Goal: Information Seeking & Learning: Understand process/instructions

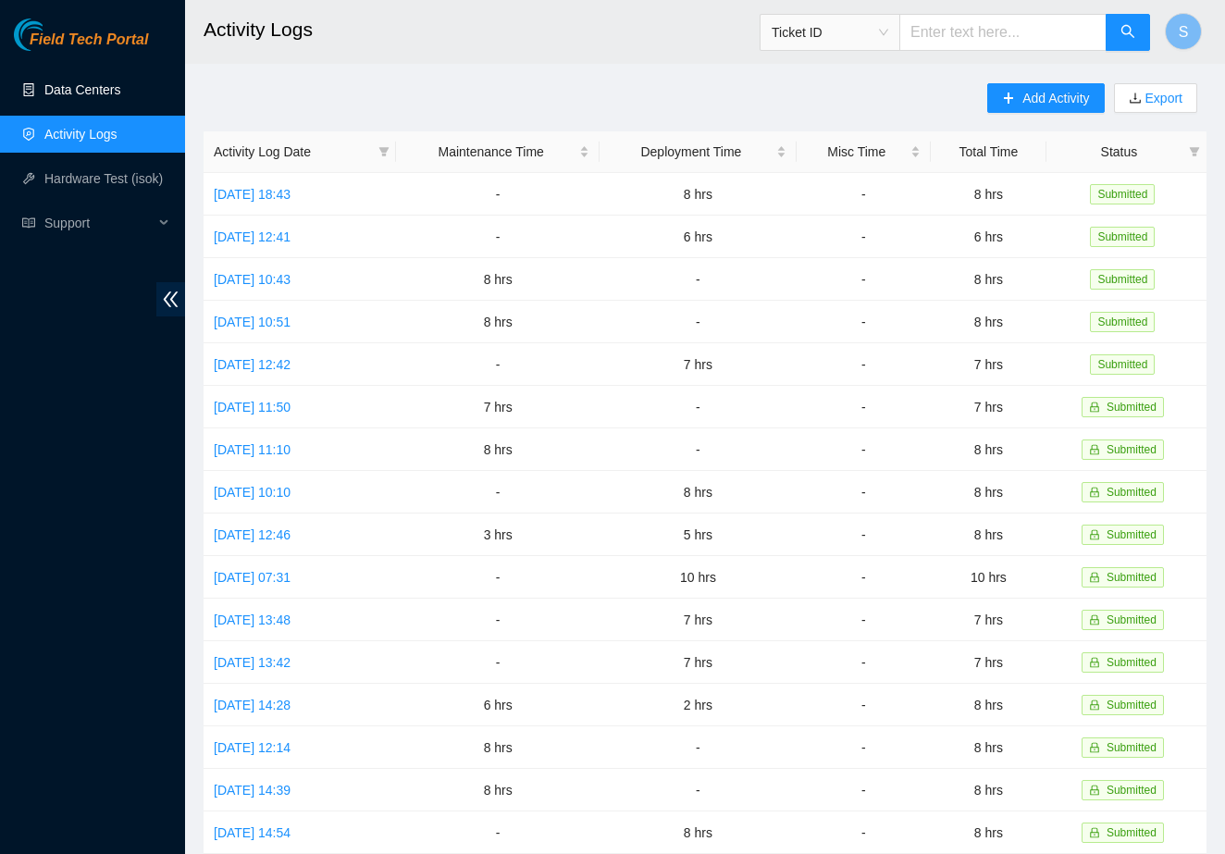
click at [102, 92] on link "Data Centers" at bounding box center [82, 89] width 76 height 15
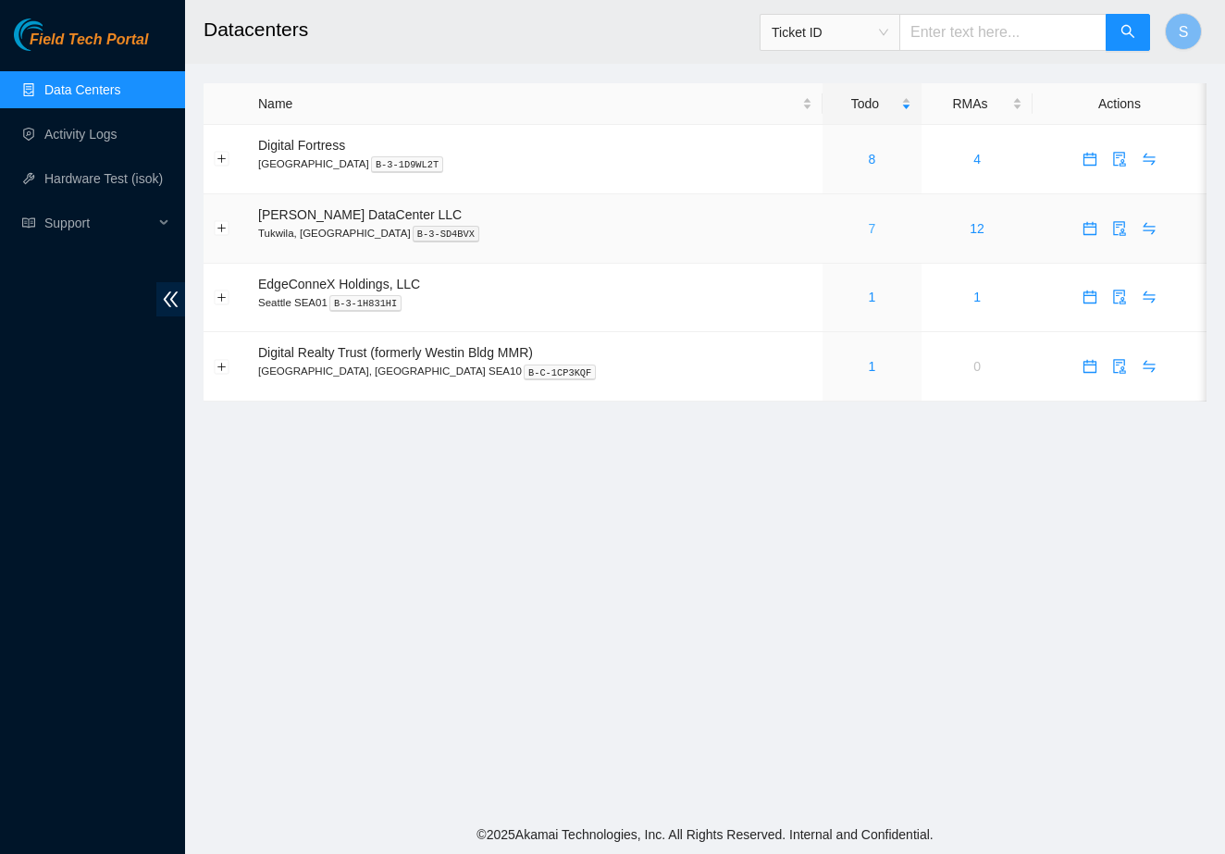
click at [869, 225] on link "7" at bounding box center [872, 228] width 7 height 15
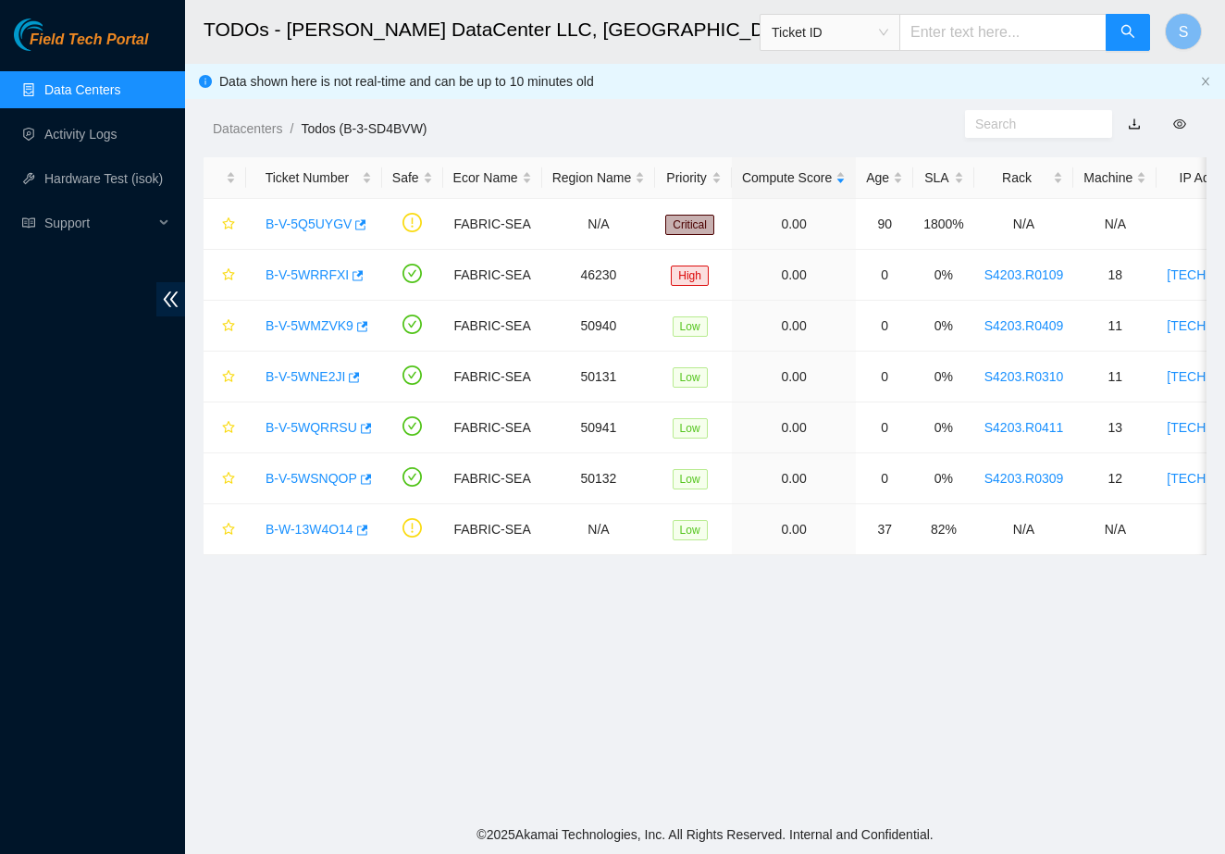
click at [688, 56] on h2 "TODOs - Sabey DataCenter LLC, Tukwila, WA" at bounding box center [620, 29] width 832 height 59
click at [301, 424] on link "B-V-5WQRRSU" at bounding box center [312, 427] width 92 height 15
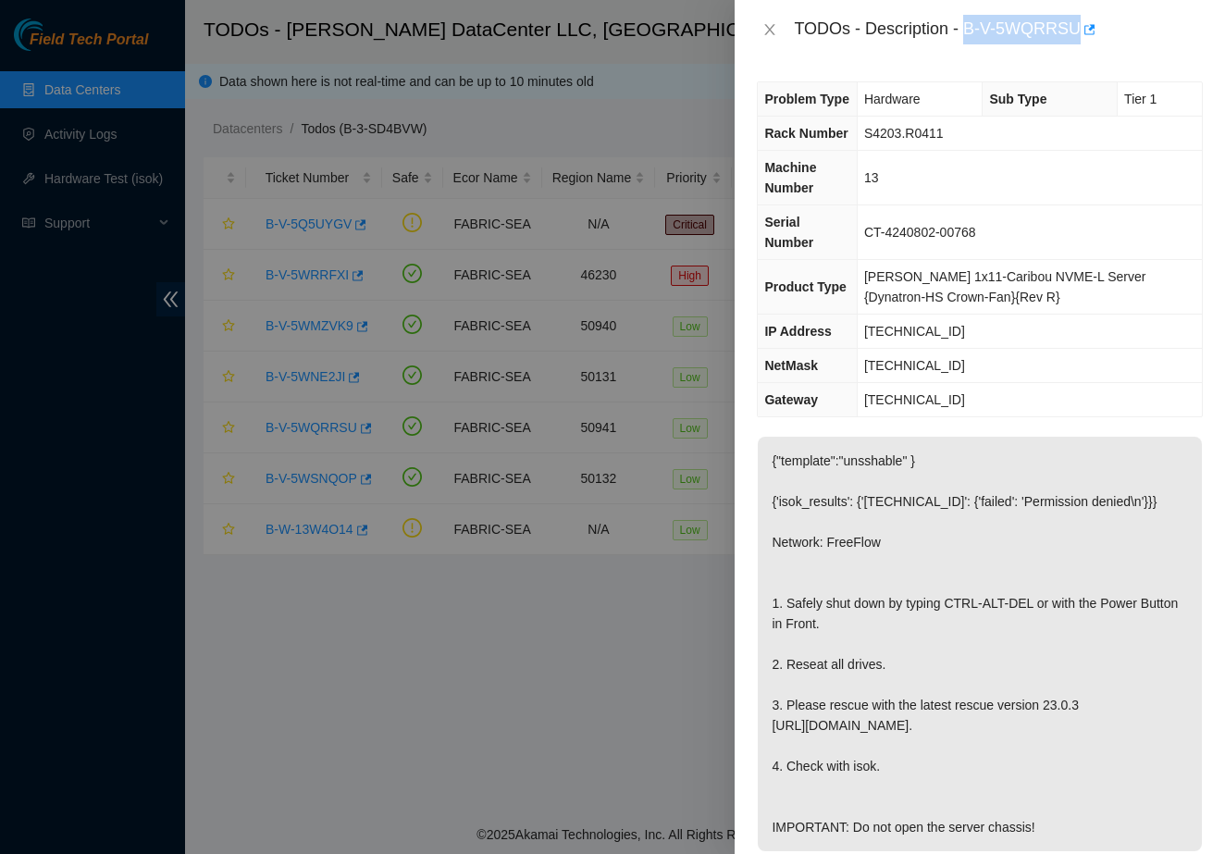
drag, startPoint x: 972, startPoint y: 27, endPoint x: 1084, endPoint y: 33, distance: 112.1
click at [1084, 33] on div "TODOs - Description - B-V-5WQRRSU" at bounding box center [998, 30] width 409 height 30
click at [768, 28] on icon "close" at bounding box center [769, 29] width 15 height 15
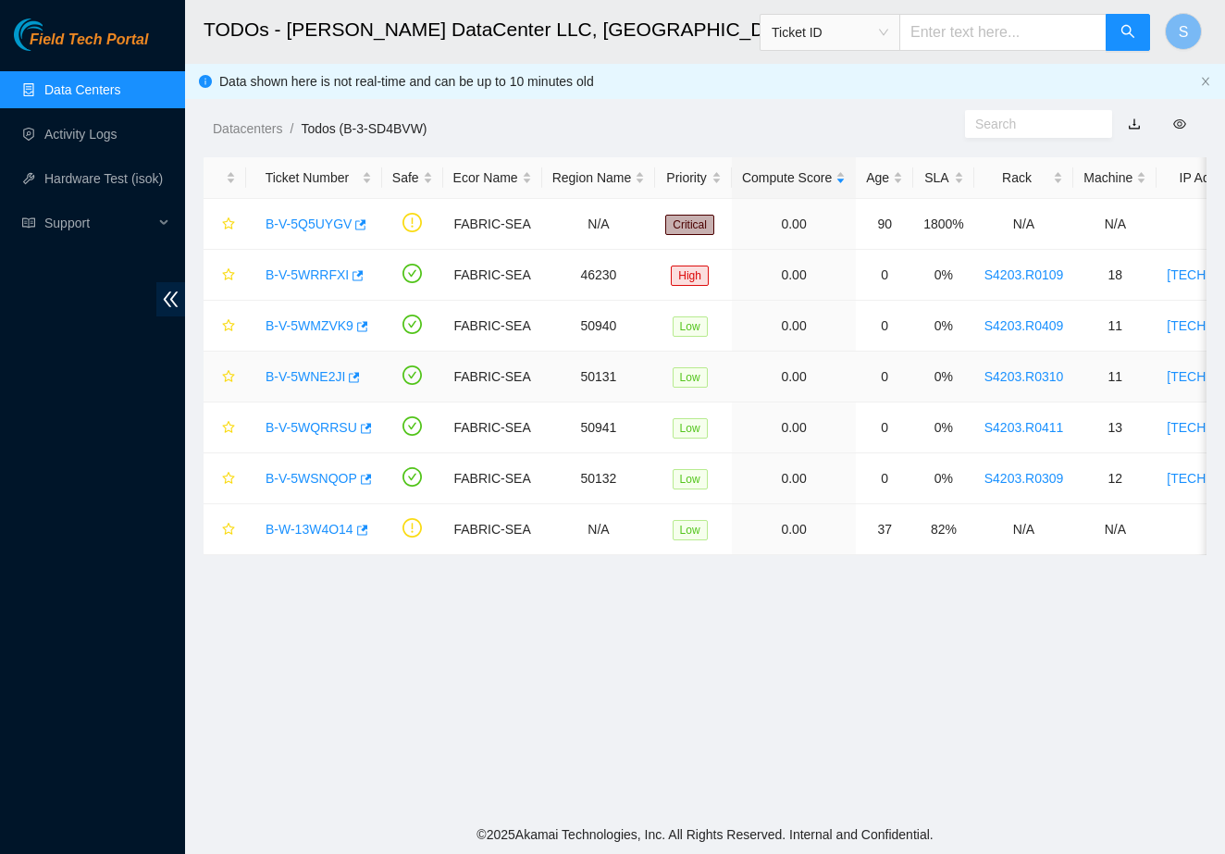
click at [333, 373] on link "B-V-5WNE2JI" at bounding box center [306, 376] width 80 height 15
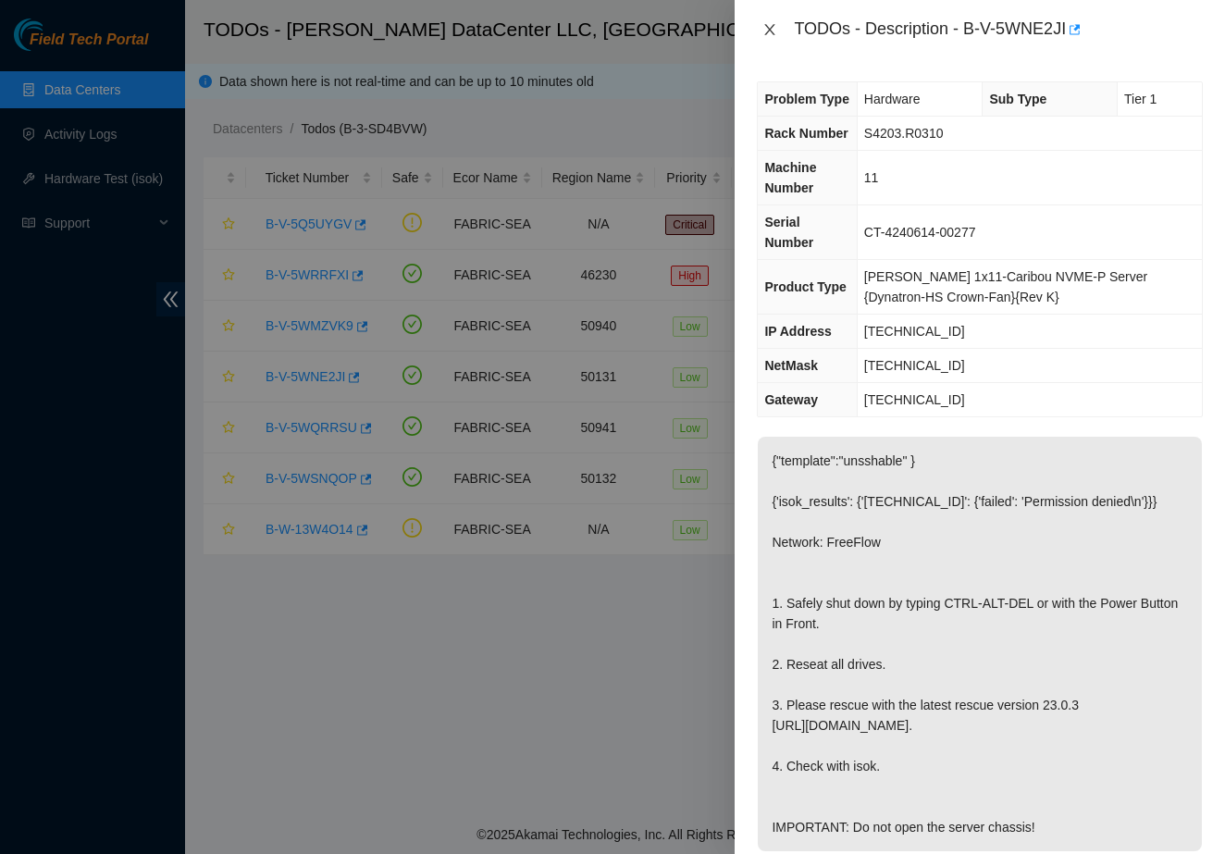
click at [773, 30] on icon "close" at bounding box center [769, 29] width 15 height 15
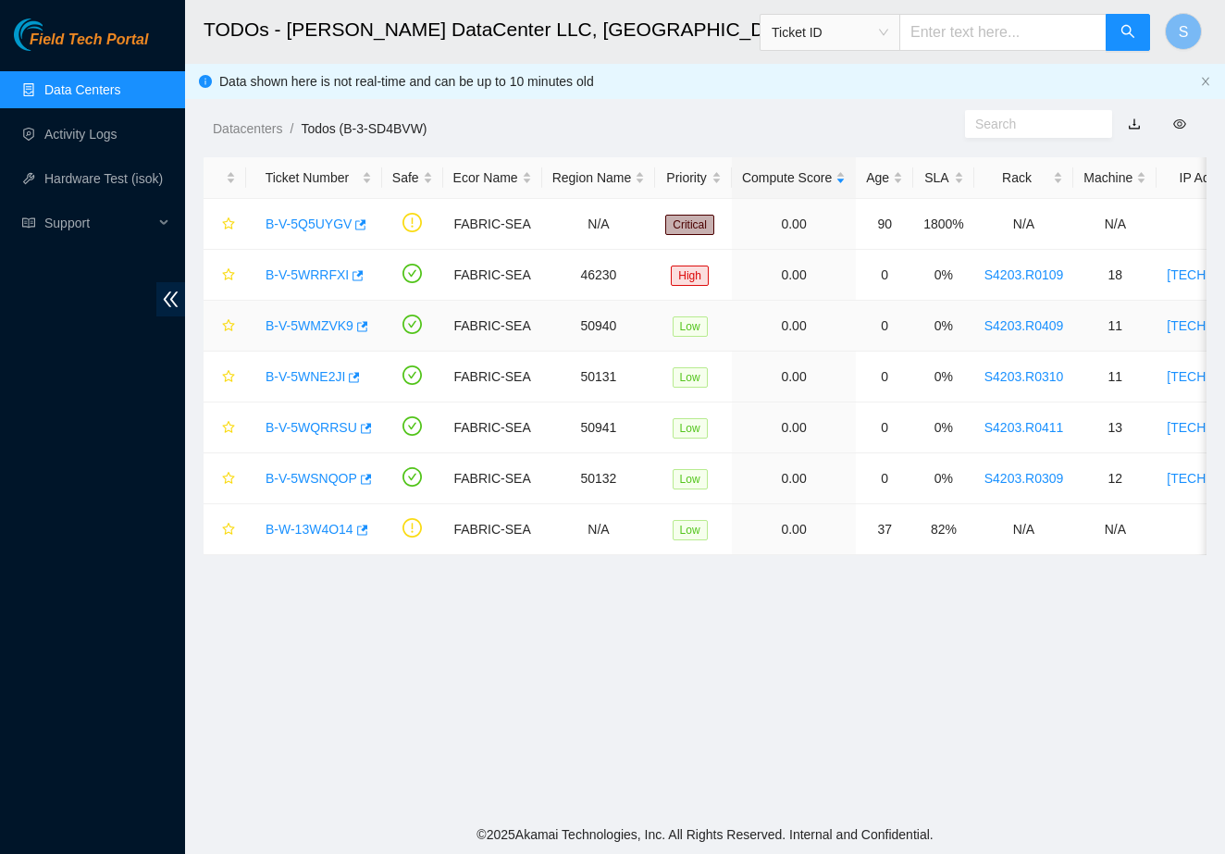
click at [334, 327] on link "B-V-5WMZVK9" at bounding box center [310, 325] width 88 height 15
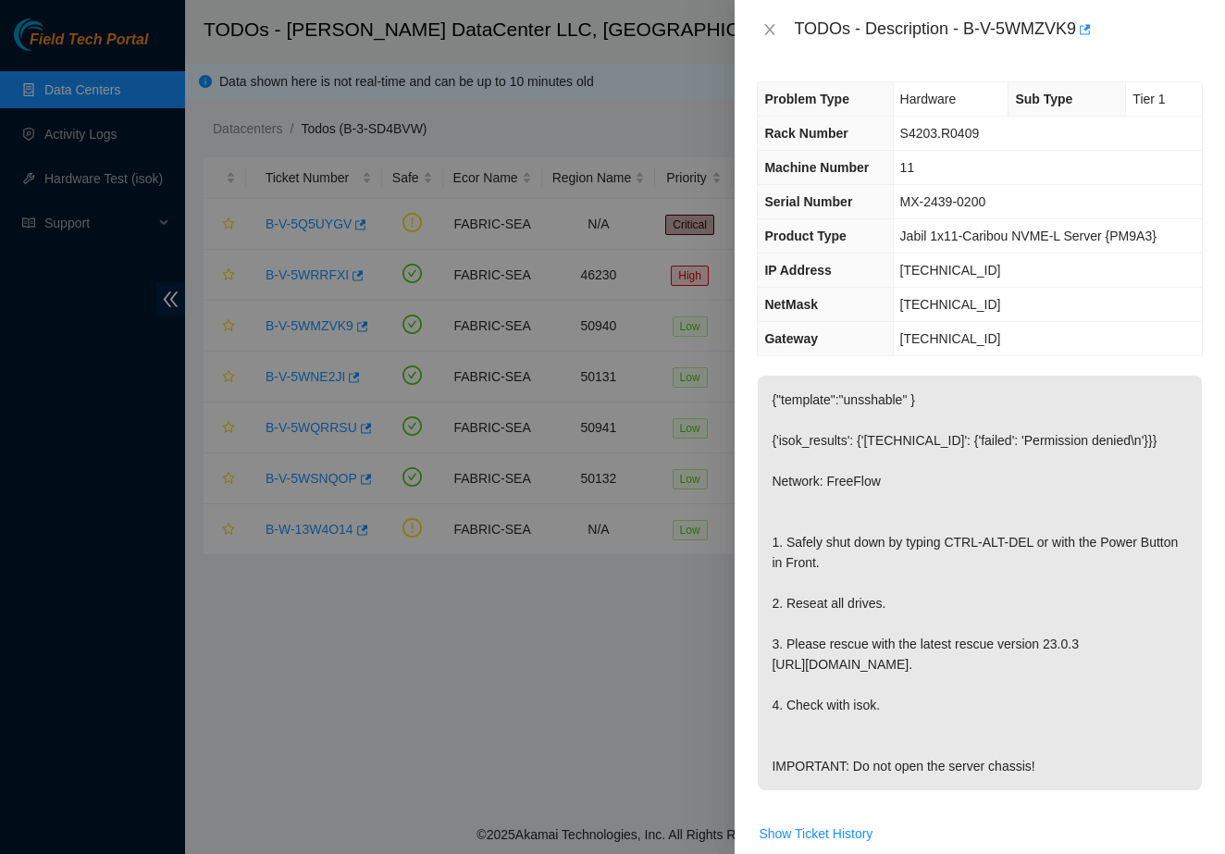
click at [315, 264] on div at bounding box center [612, 427] width 1225 height 854
click at [775, 25] on icon "close" at bounding box center [769, 29] width 15 height 15
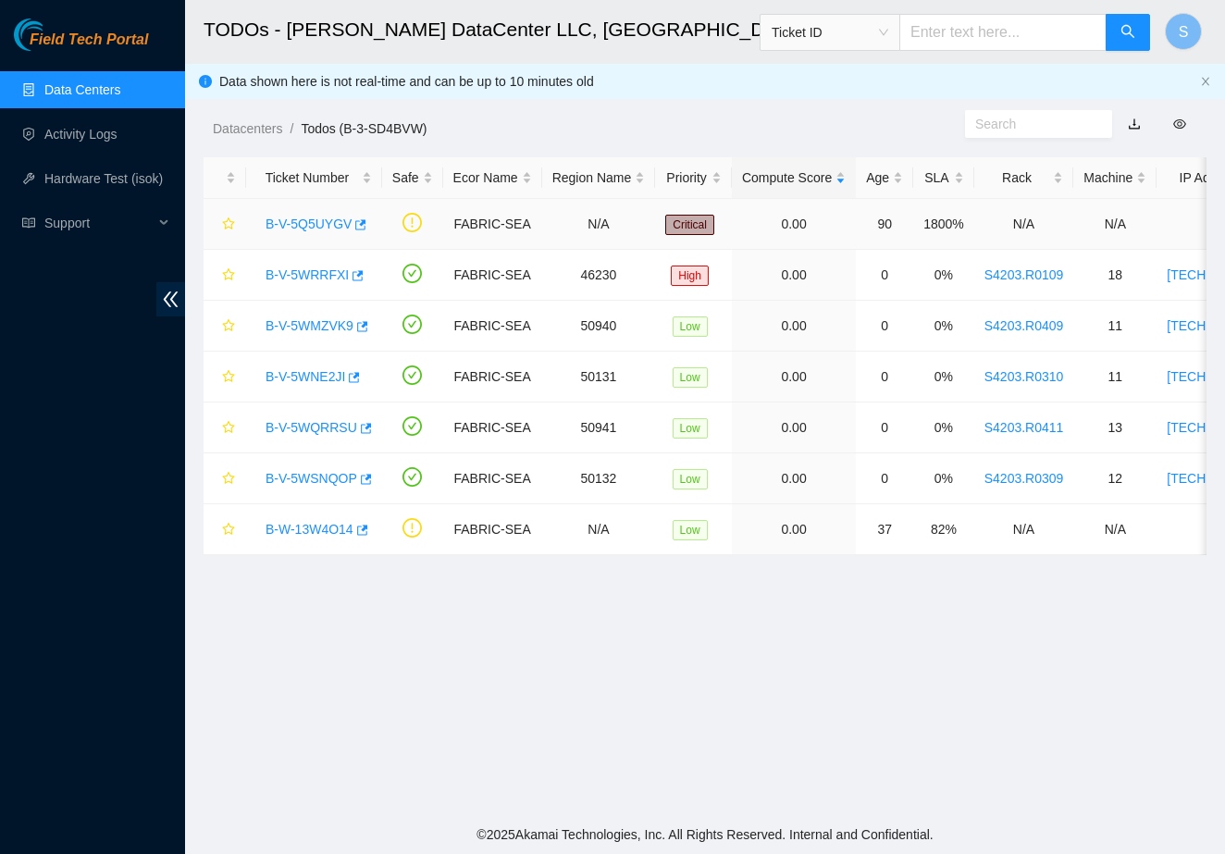
click at [323, 221] on link "B-V-5Q5UYGV" at bounding box center [309, 223] width 86 height 15
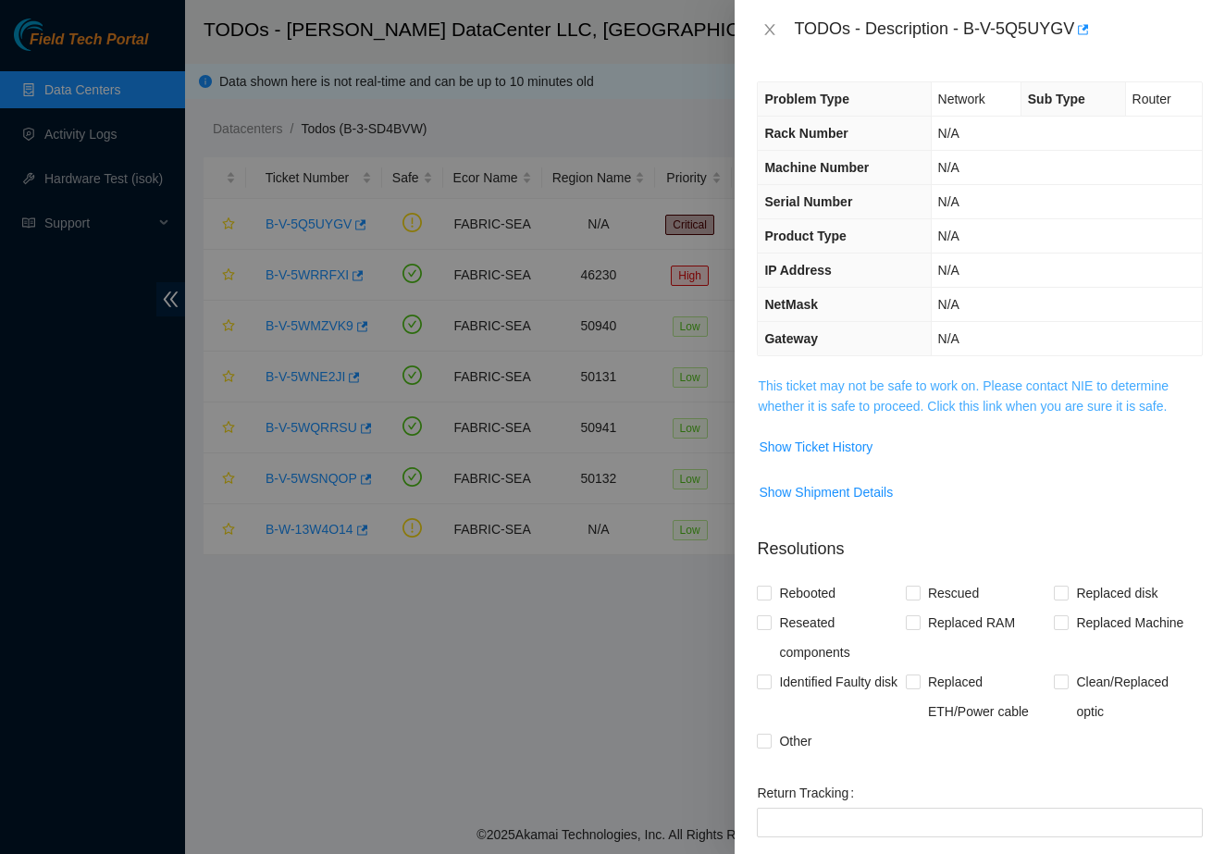
click at [864, 379] on link "This ticket may not be safe to work on. Please contact NIE to determine whether…" at bounding box center [963, 395] width 411 height 35
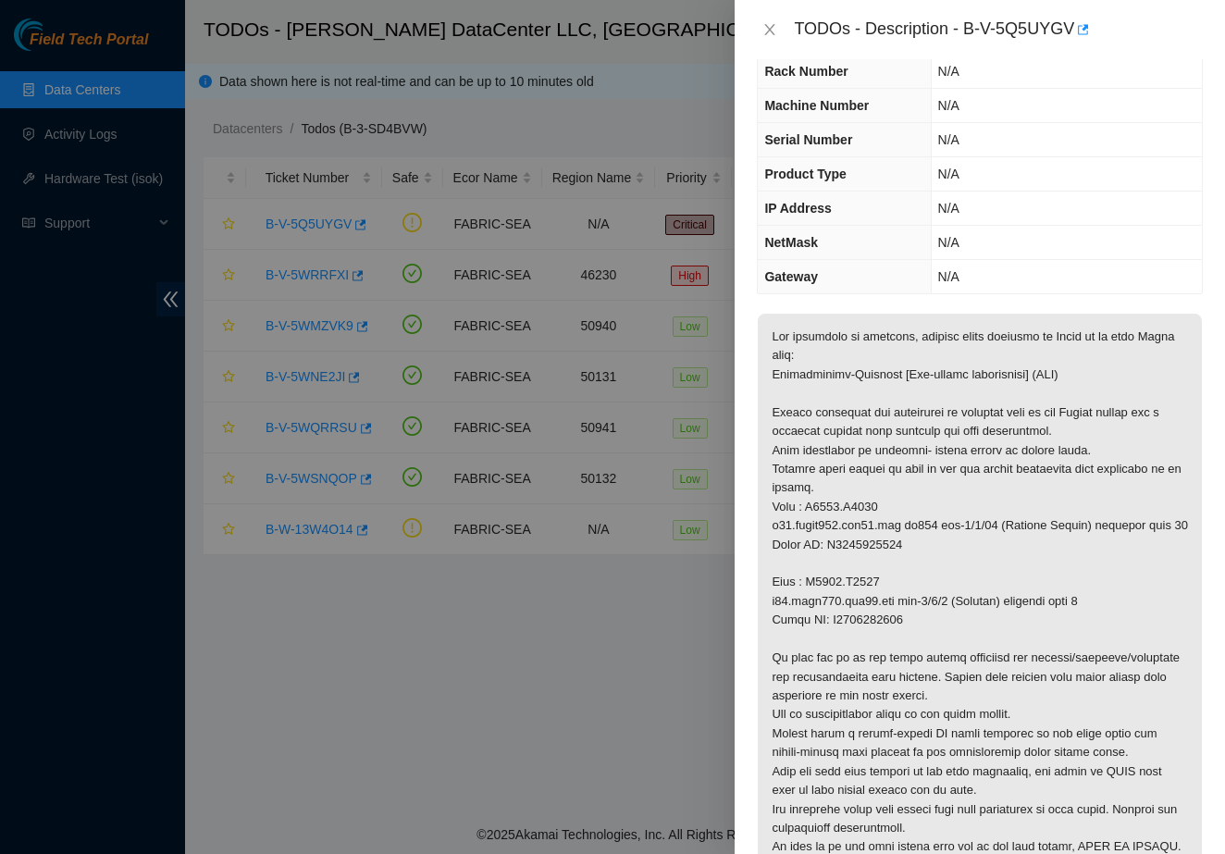
scroll to position [102, 0]
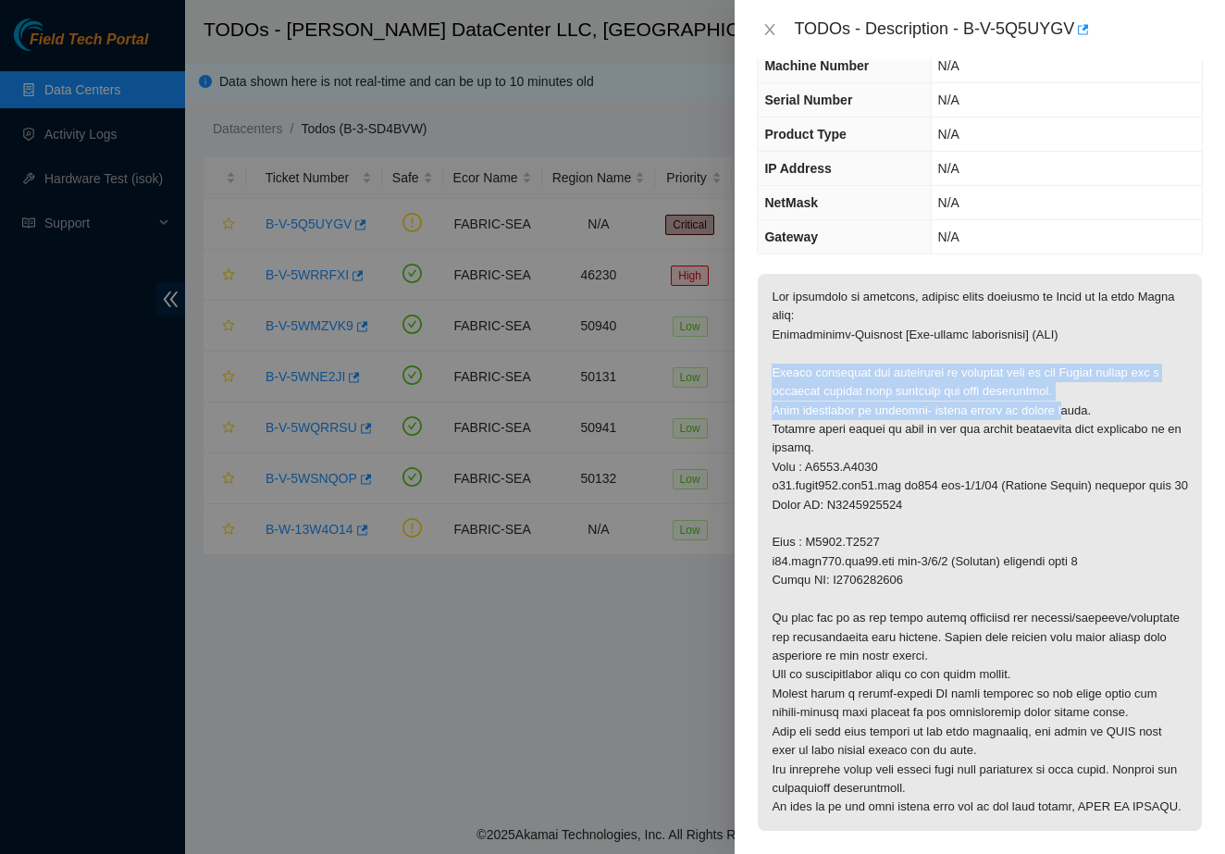
drag, startPoint x: 766, startPoint y: 370, endPoint x: 1062, endPoint y: 404, distance: 298.0
click at [1062, 404] on p at bounding box center [980, 552] width 444 height 557
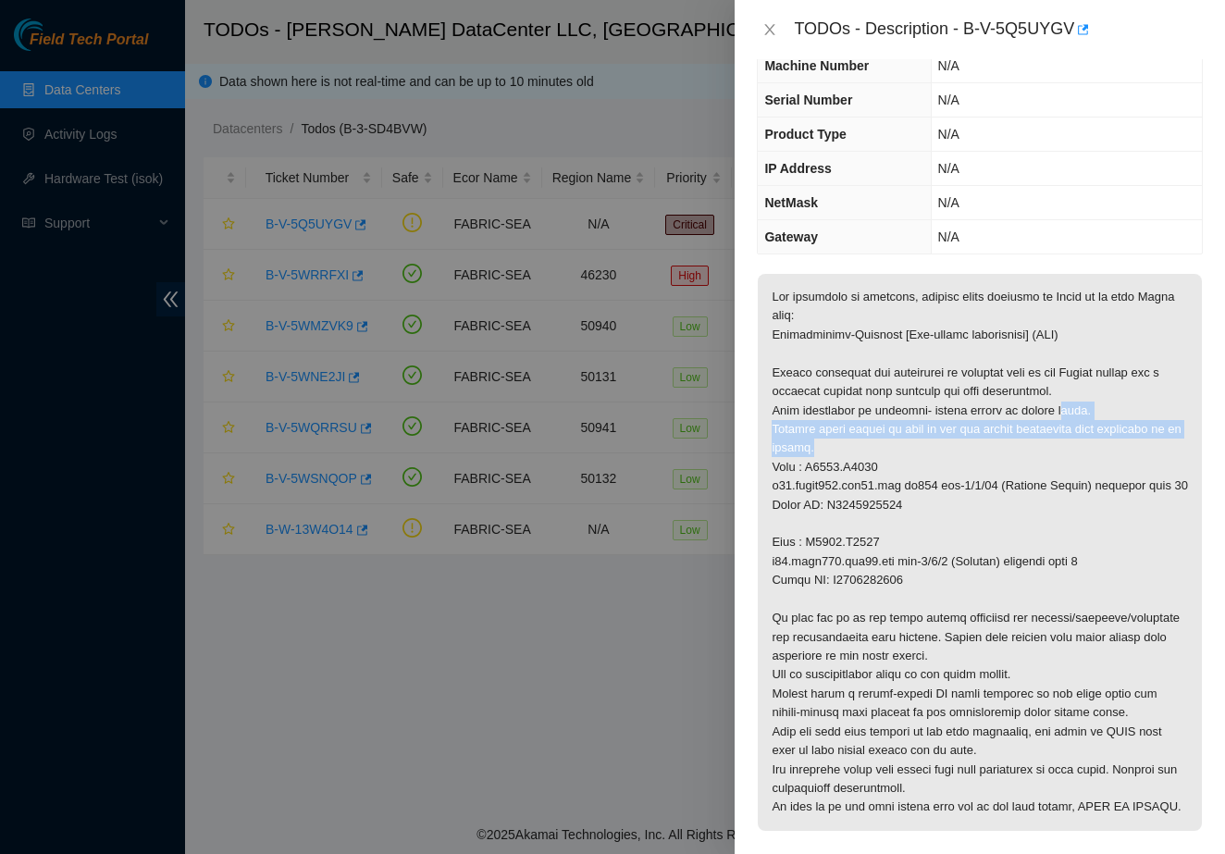
drag, startPoint x: 1062, startPoint y: 404, endPoint x: 1006, endPoint y: 449, distance: 71.8
click at [1006, 449] on p at bounding box center [980, 552] width 444 height 557
click at [1000, 461] on p at bounding box center [980, 552] width 444 height 557
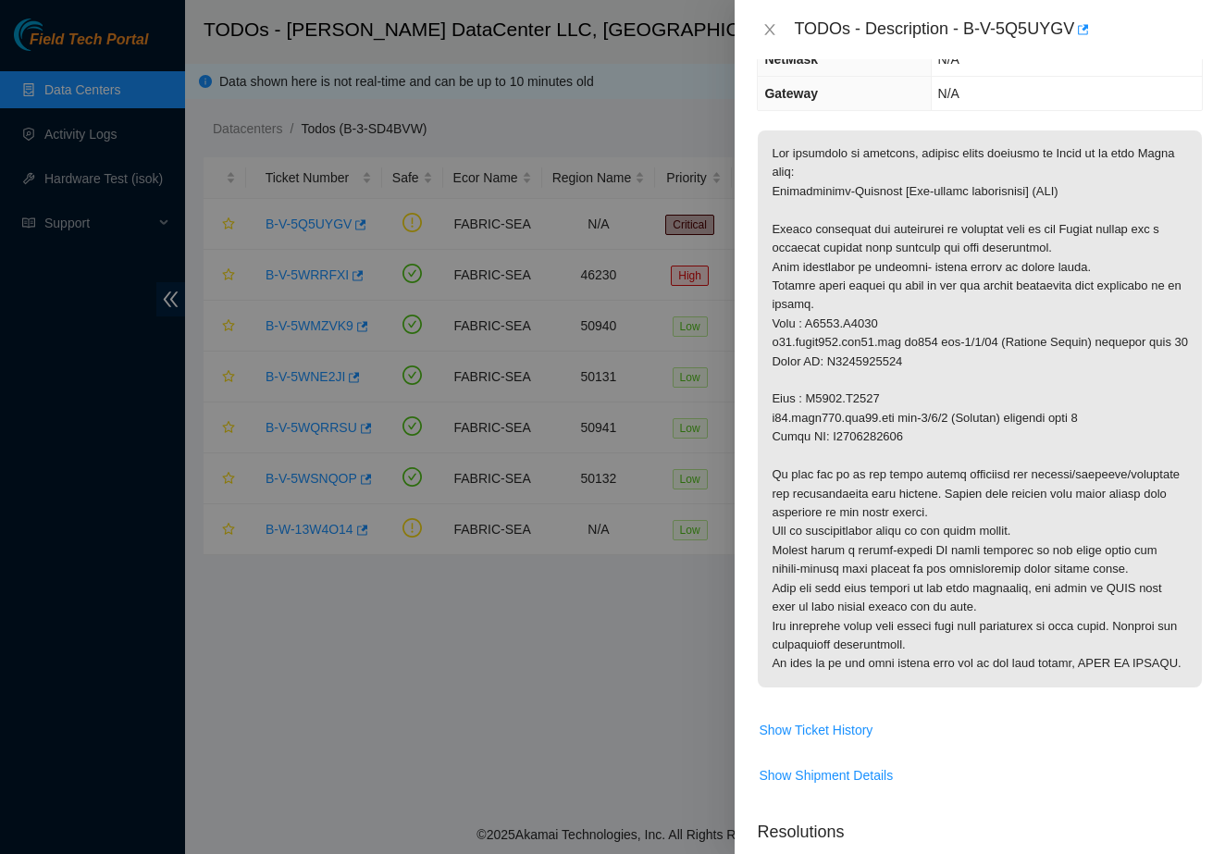
scroll to position [246, 0]
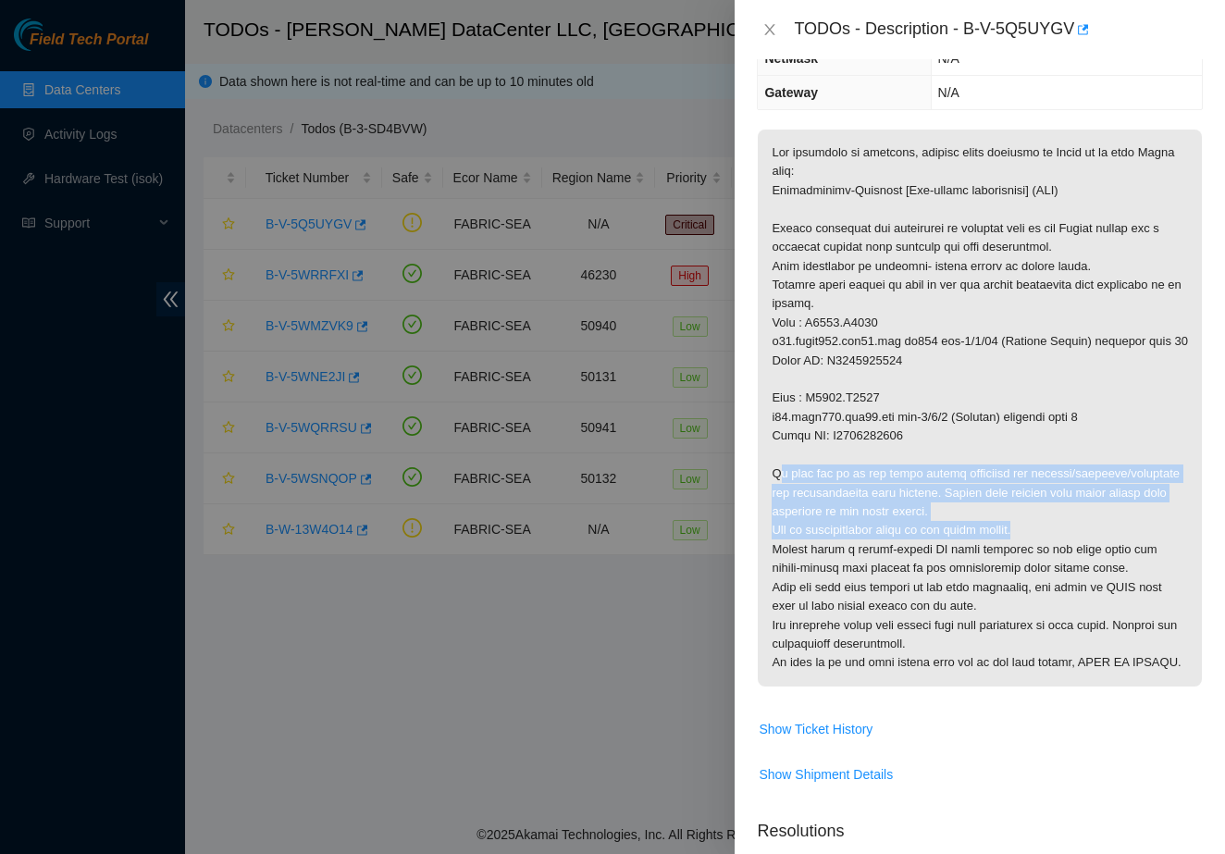
drag, startPoint x: 781, startPoint y: 485, endPoint x: 1062, endPoint y: 534, distance: 285.5
click at [1062, 534] on p at bounding box center [980, 408] width 444 height 557
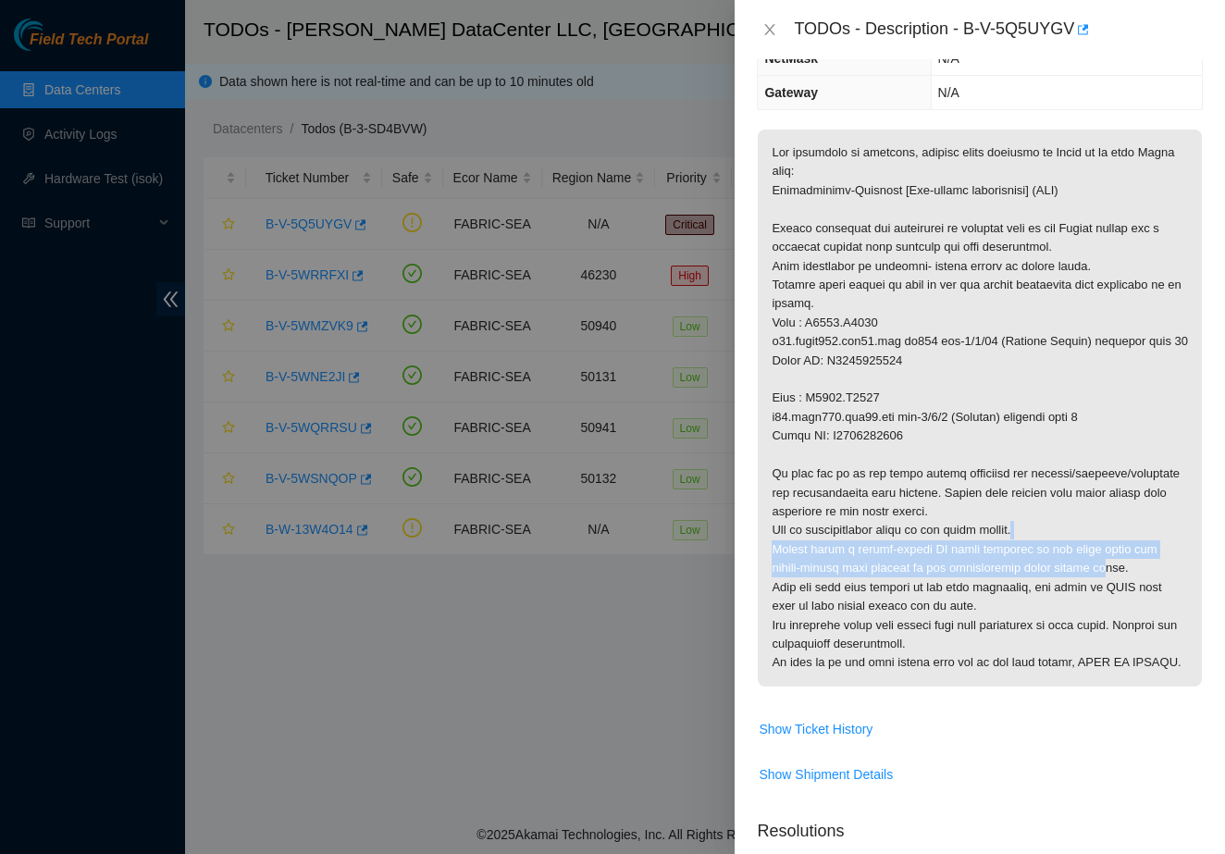
drag, startPoint x: 1036, startPoint y: 541, endPoint x: 1122, endPoint y: 574, distance: 92.3
click at [1122, 574] on p at bounding box center [980, 408] width 444 height 557
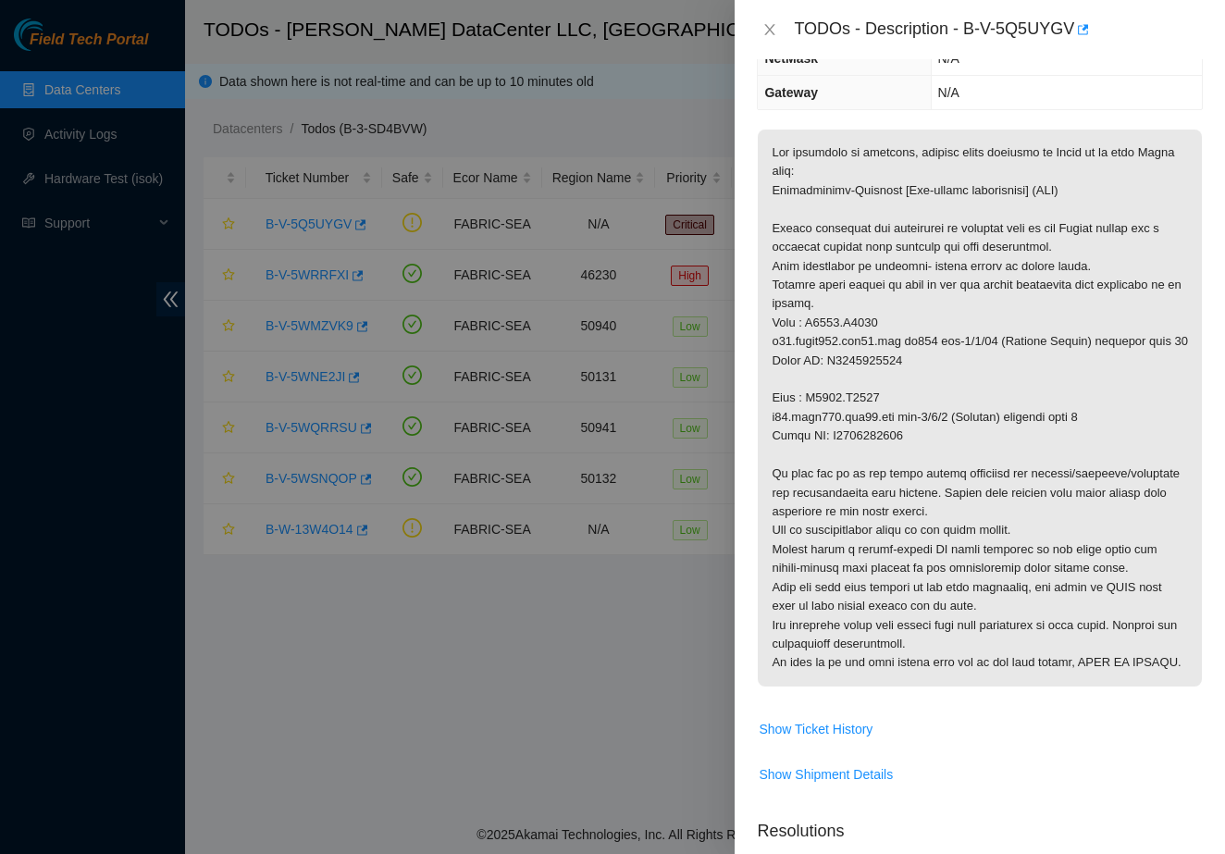
click at [1157, 588] on p at bounding box center [980, 408] width 444 height 557
drag, startPoint x: 1173, startPoint y: 576, endPoint x: 1118, endPoint y: 590, distance: 56.3
click at [1118, 590] on p at bounding box center [980, 408] width 444 height 557
click at [1042, 630] on p at bounding box center [980, 408] width 444 height 557
drag, startPoint x: 833, startPoint y: 591, endPoint x: 1033, endPoint y: 602, distance: 201.1
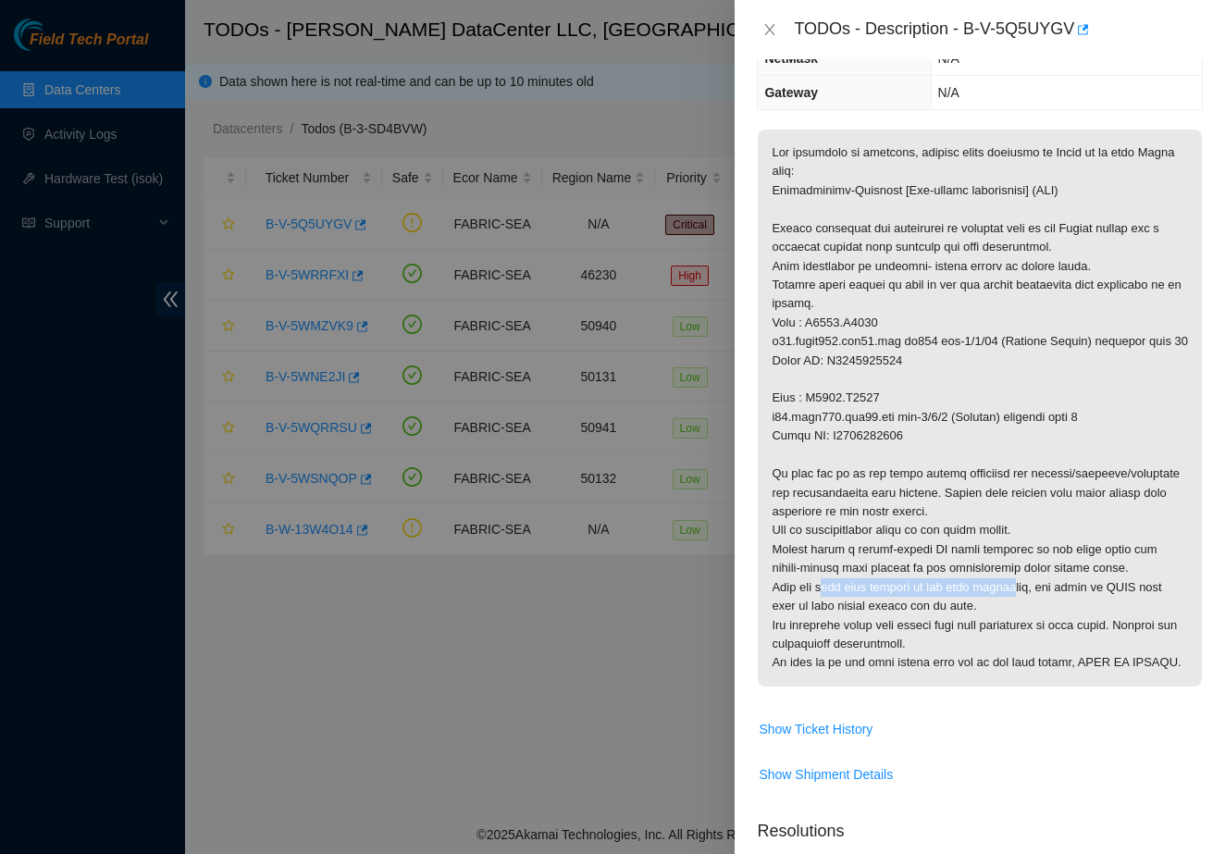
click at [1033, 602] on p at bounding box center [980, 408] width 444 height 557
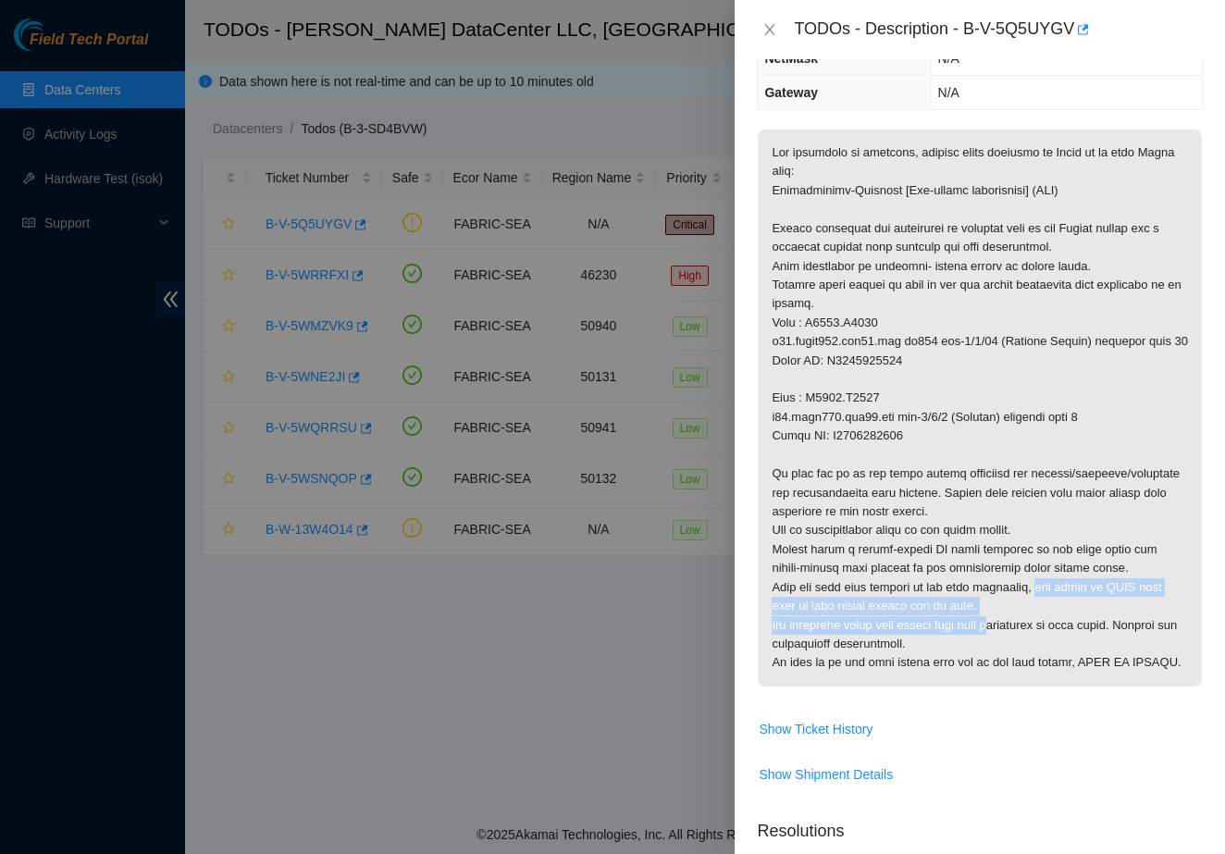
drag, startPoint x: 1056, startPoint y: 599, endPoint x: 1003, endPoint y: 625, distance: 60.0
click at [1003, 625] on p at bounding box center [980, 408] width 444 height 557
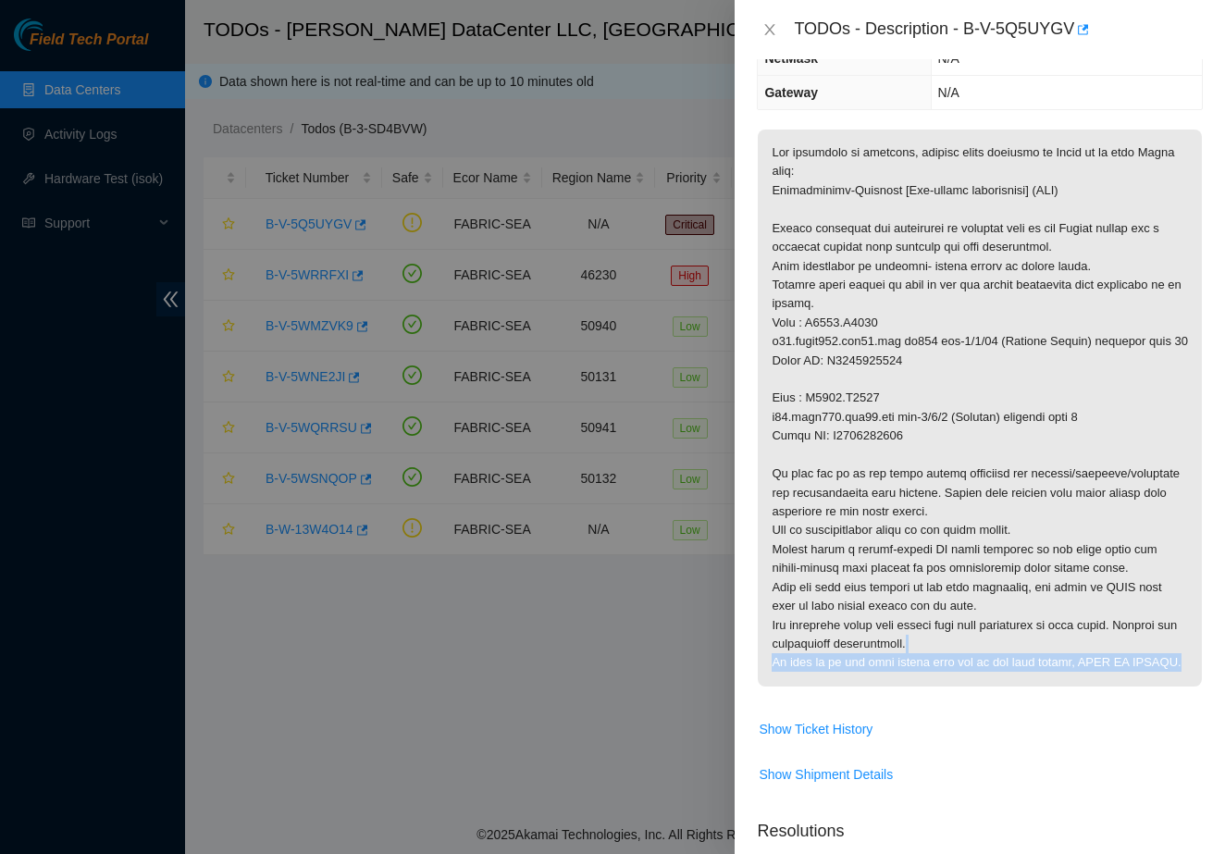
drag, startPoint x: 984, startPoint y: 657, endPoint x: 835, endPoint y: 696, distance: 153.9
click at [835, 686] on p at bounding box center [980, 408] width 444 height 557
click at [851, 686] on p at bounding box center [980, 408] width 444 height 557
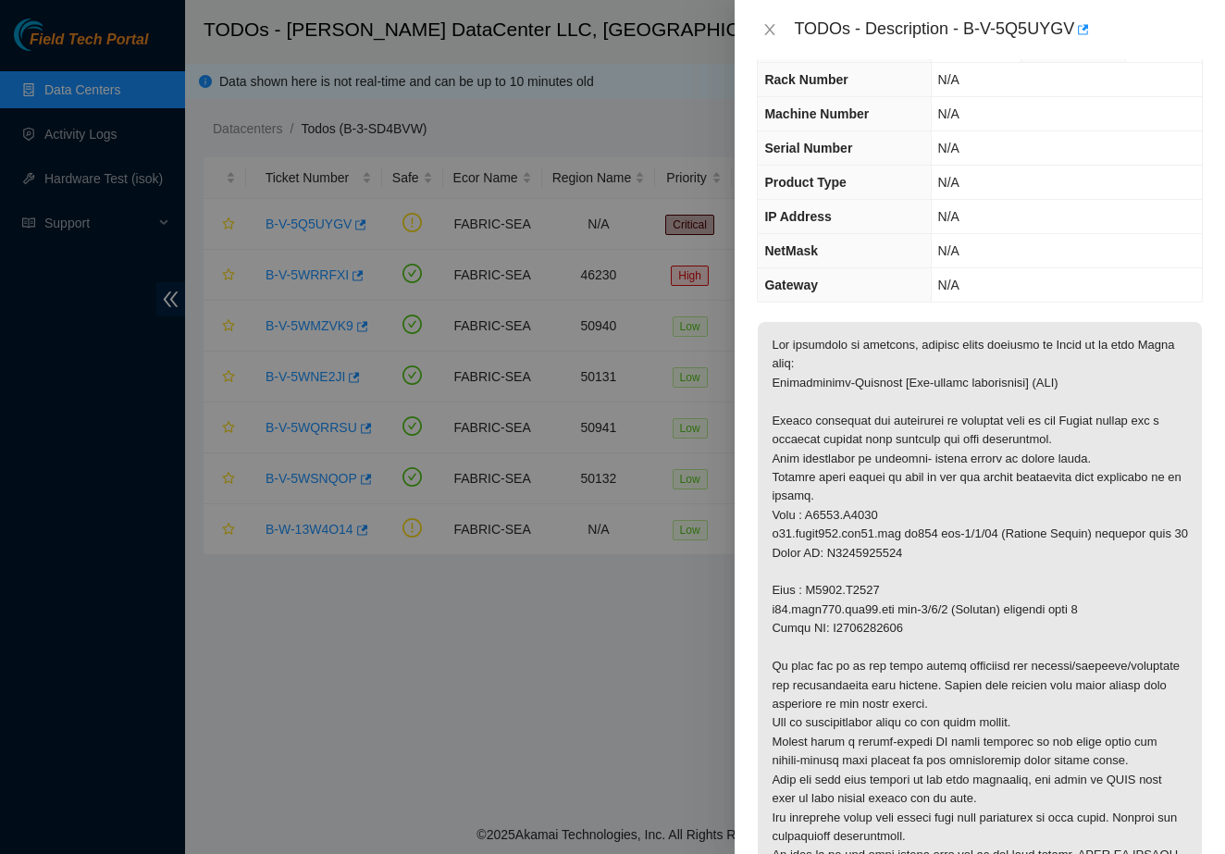
scroll to position [84, 0]
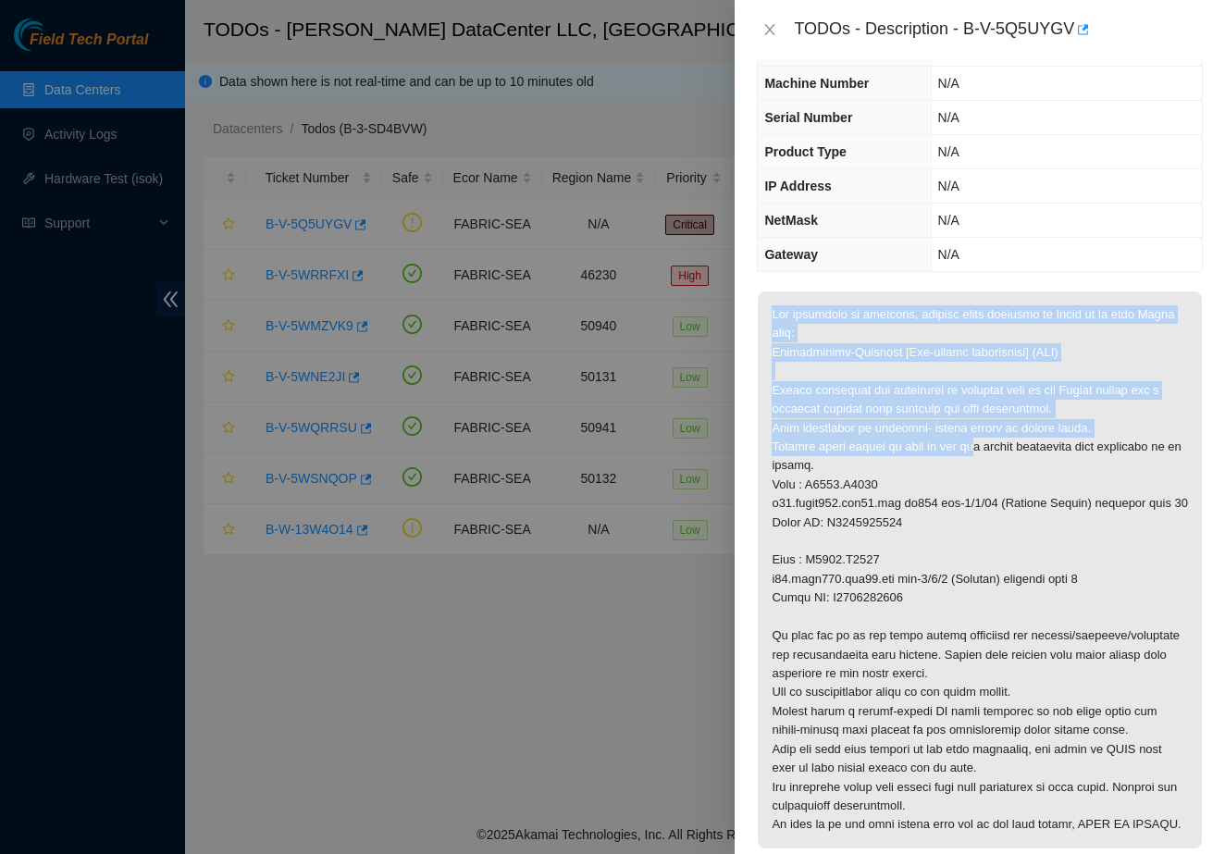
drag, startPoint x: 764, startPoint y: 317, endPoint x: 977, endPoint y: 451, distance: 251.0
click at [977, 451] on p at bounding box center [980, 569] width 444 height 557
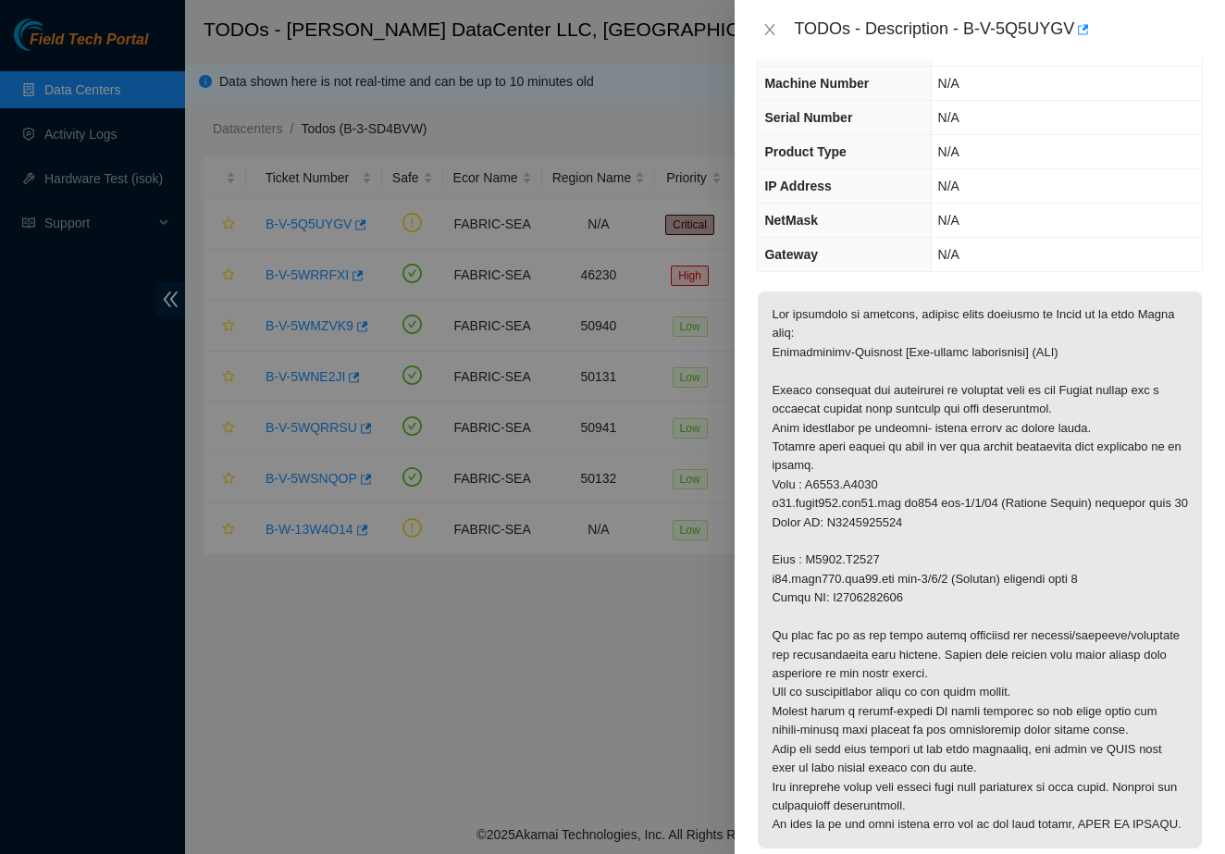
click at [996, 476] on p at bounding box center [980, 569] width 444 height 557
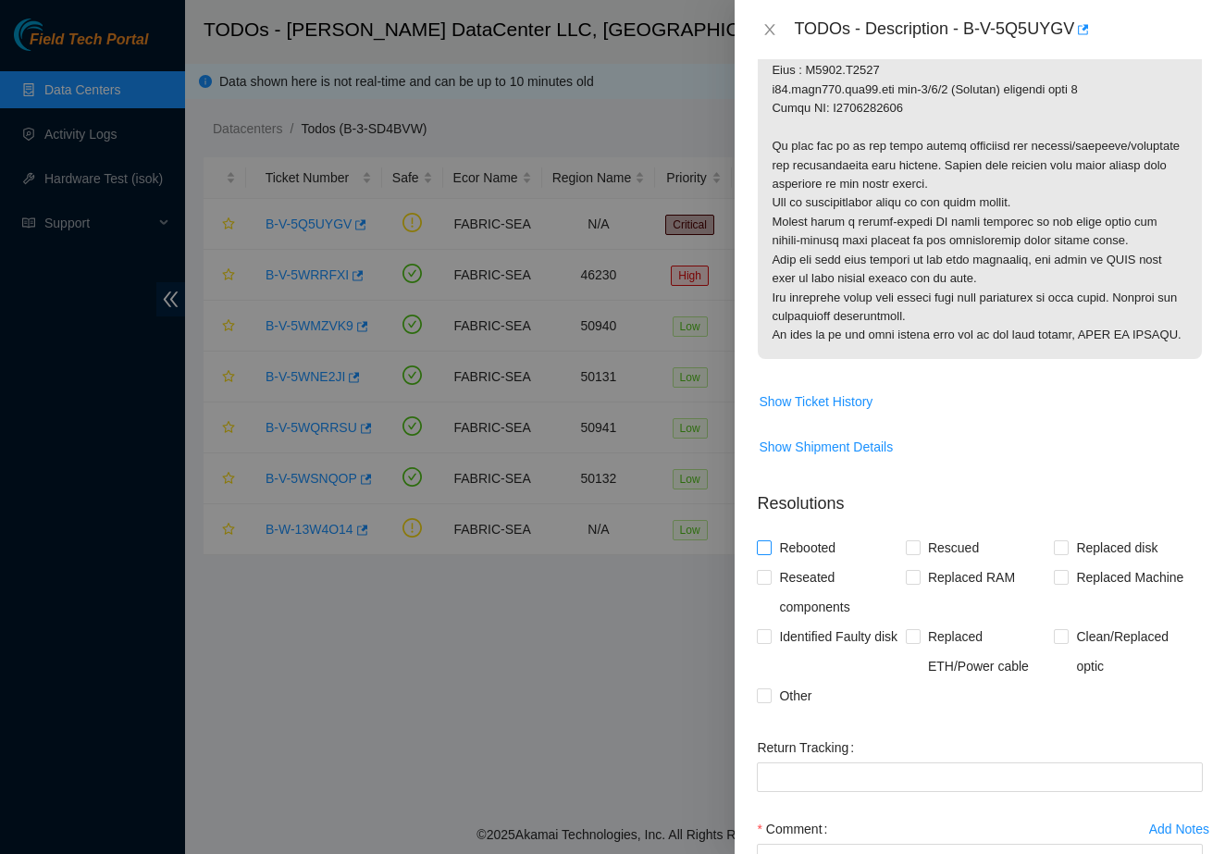
scroll to position [568, 0]
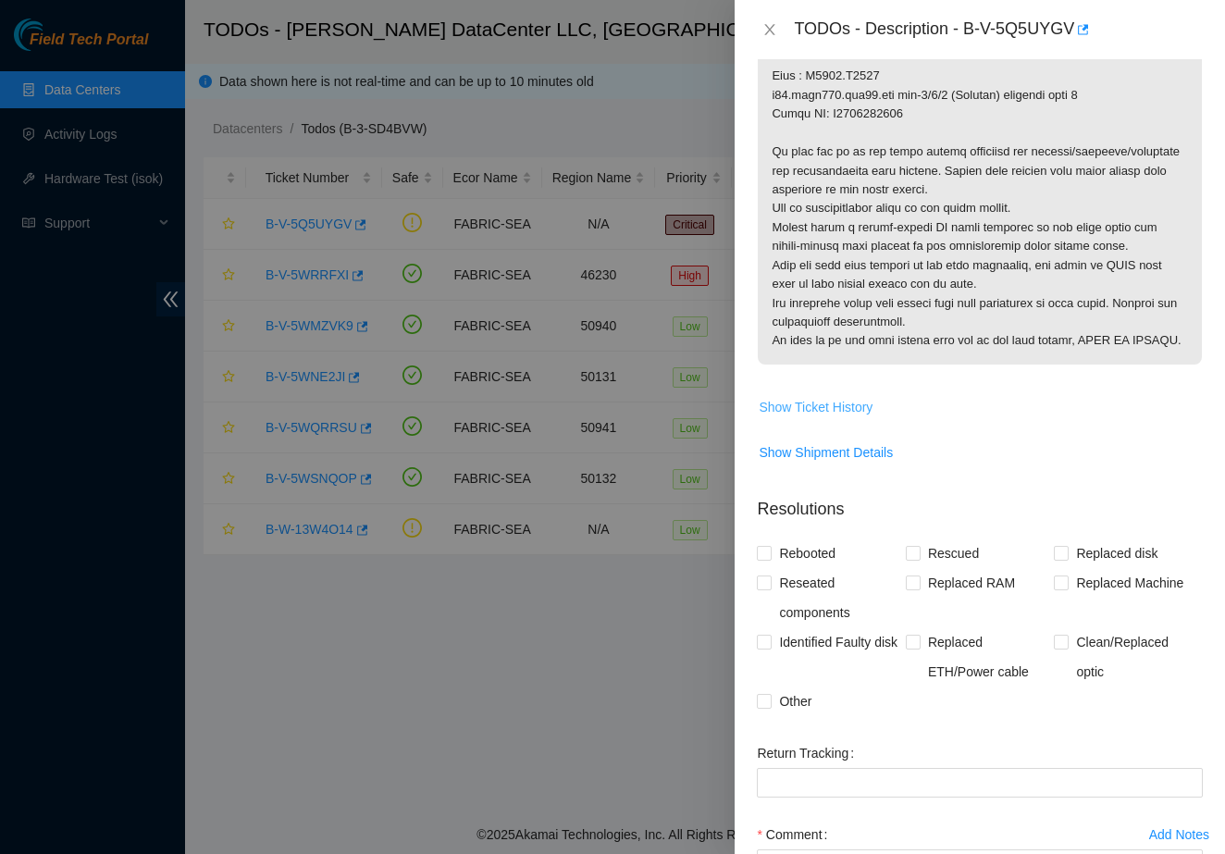
click at [831, 417] on span "Show Ticket History" at bounding box center [816, 407] width 114 height 20
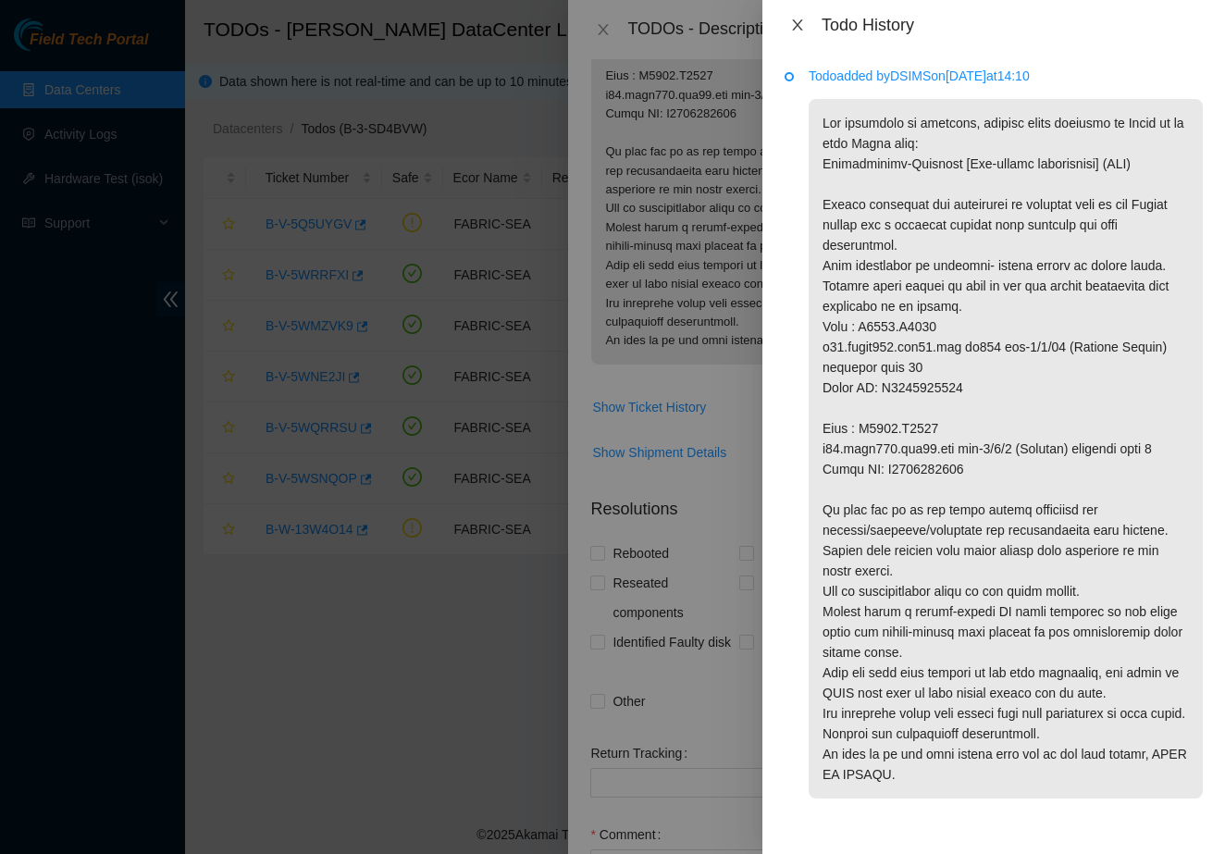
scroll to position [0, 0]
click at [795, 28] on icon "close" at bounding box center [797, 24] width 10 height 11
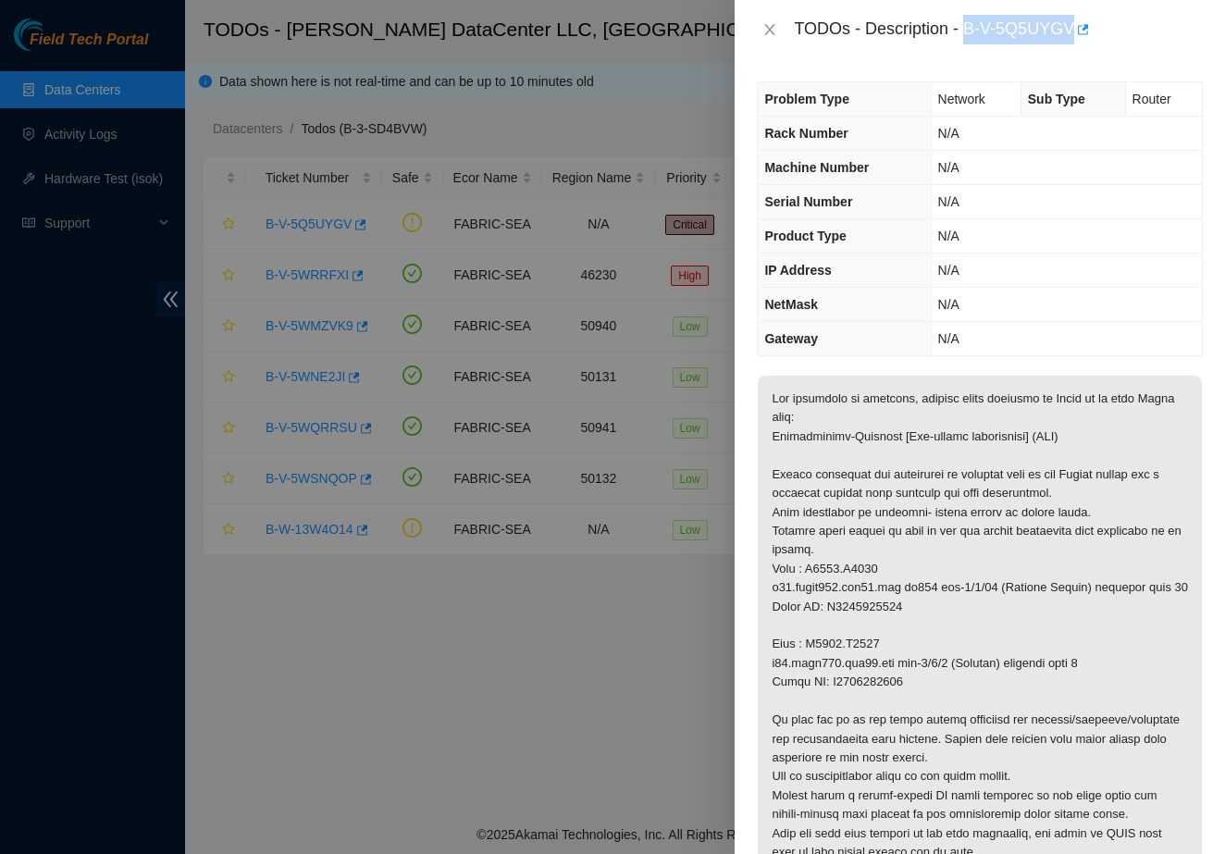
drag, startPoint x: 971, startPoint y: 23, endPoint x: 1081, endPoint y: 48, distance: 112.9
click at [1081, 48] on div "TODOs - Description - B-V-5Q5UYGV" at bounding box center [980, 29] width 490 height 59
copy div "B-V-5Q5UYGV"
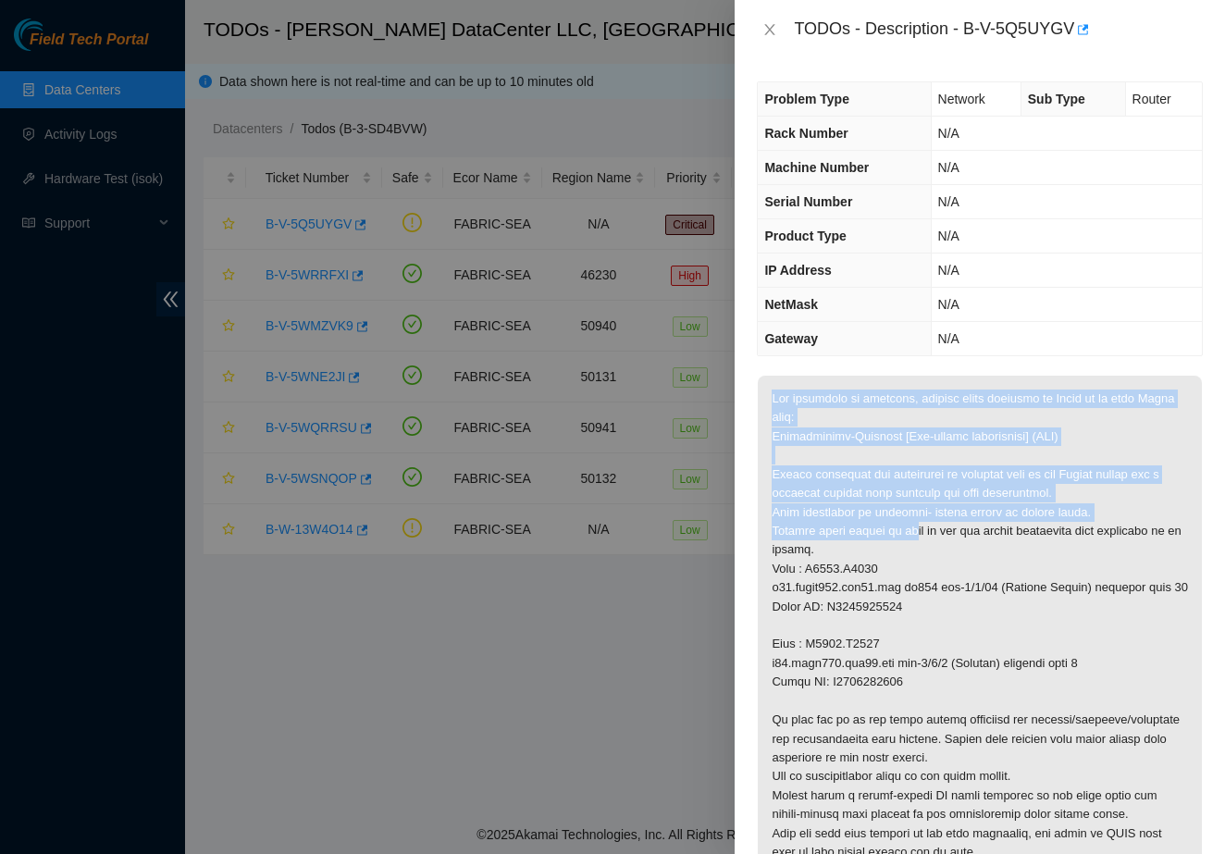
drag, startPoint x: 765, startPoint y: 393, endPoint x: 909, endPoint y: 530, distance: 198.9
click at [909, 530] on p at bounding box center [980, 654] width 444 height 557
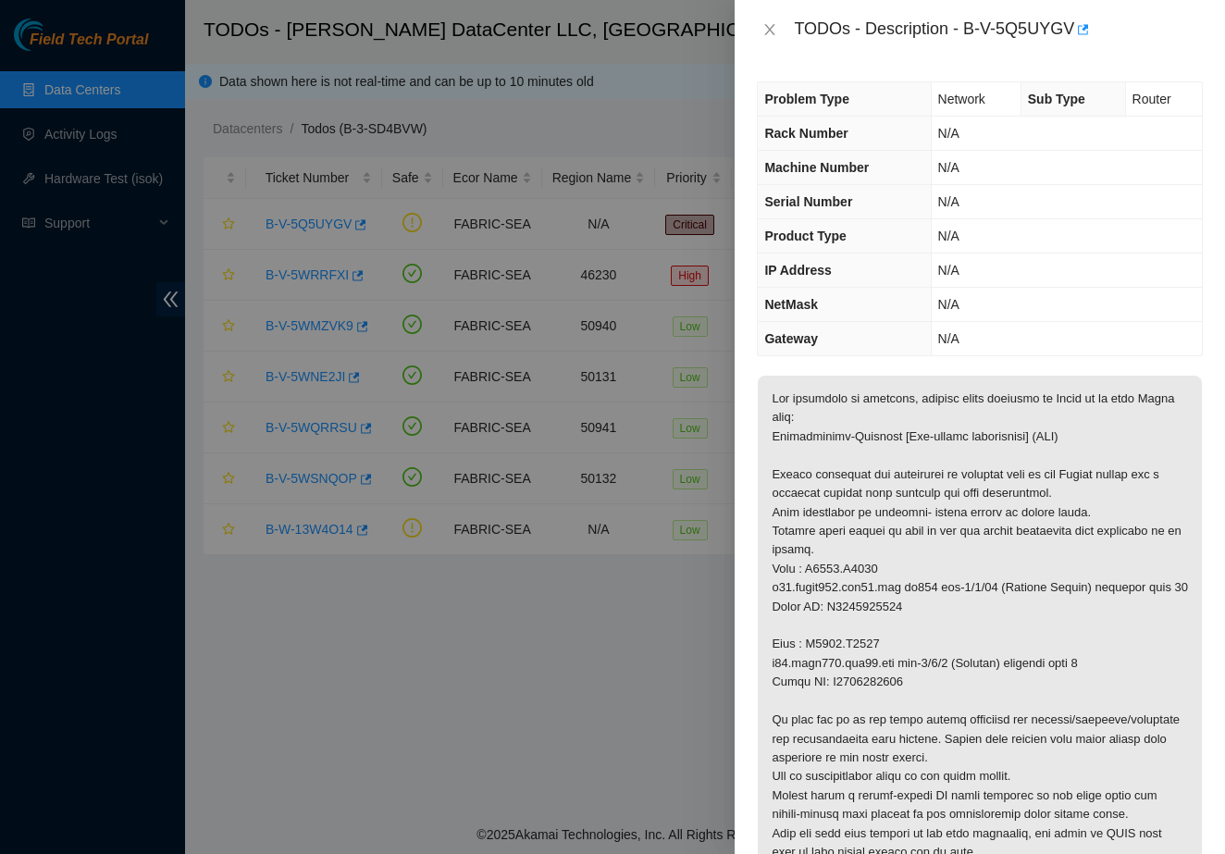
click at [950, 558] on p at bounding box center [980, 654] width 444 height 557
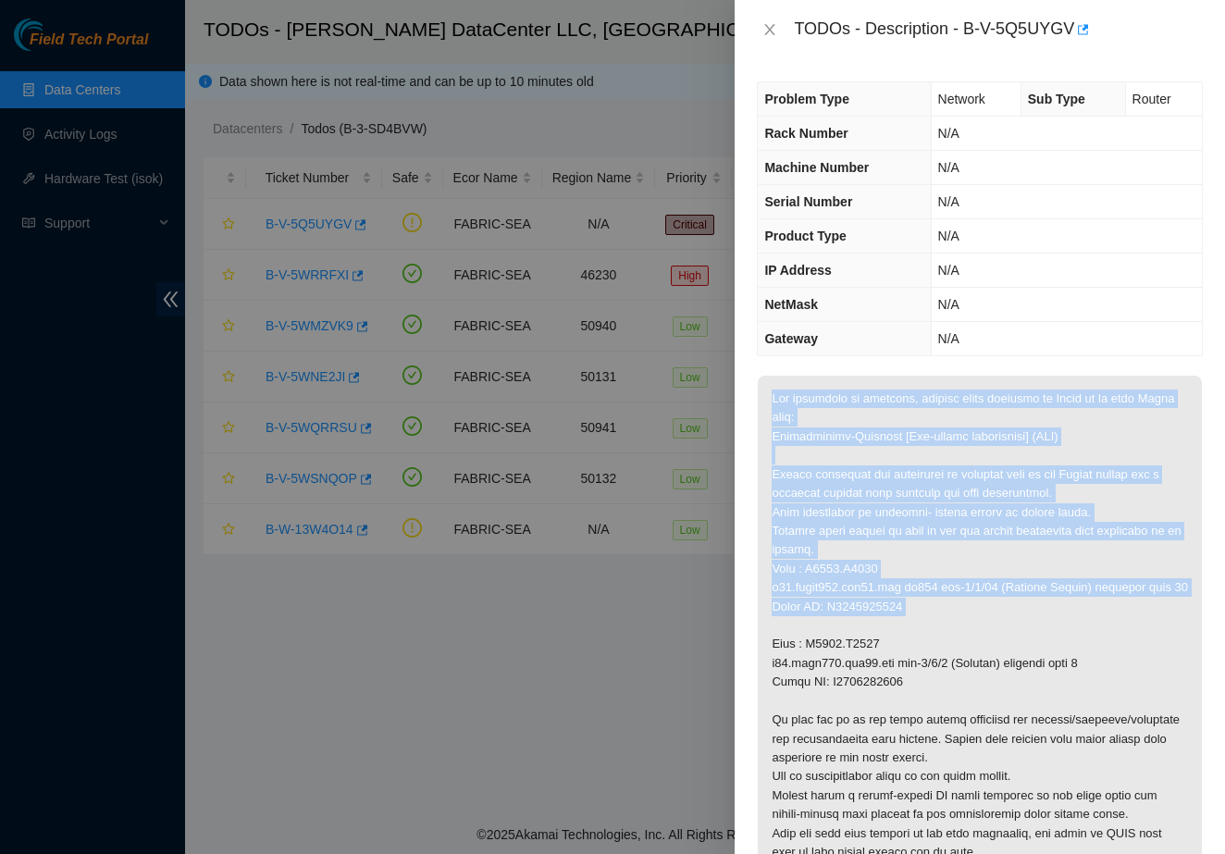
drag, startPoint x: 771, startPoint y: 397, endPoint x: 994, endPoint y: 639, distance: 329.3
click at [994, 639] on p at bounding box center [980, 654] width 444 height 557
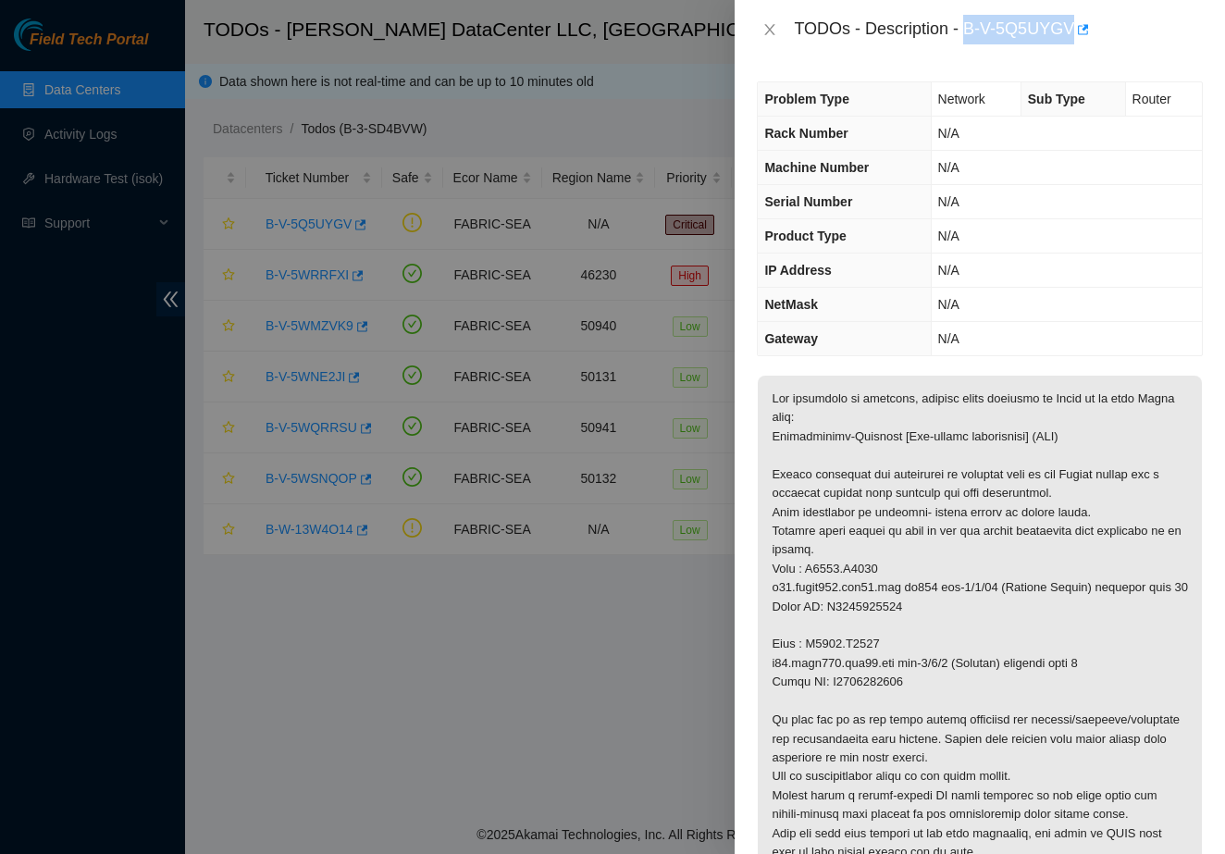
drag, startPoint x: 970, startPoint y: 31, endPoint x: 1076, endPoint y: 52, distance: 107.6
click at [1076, 52] on div "TODOs - Description - B-V-5Q5UYGV" at bounding box center [980, 29] width 490 height 59
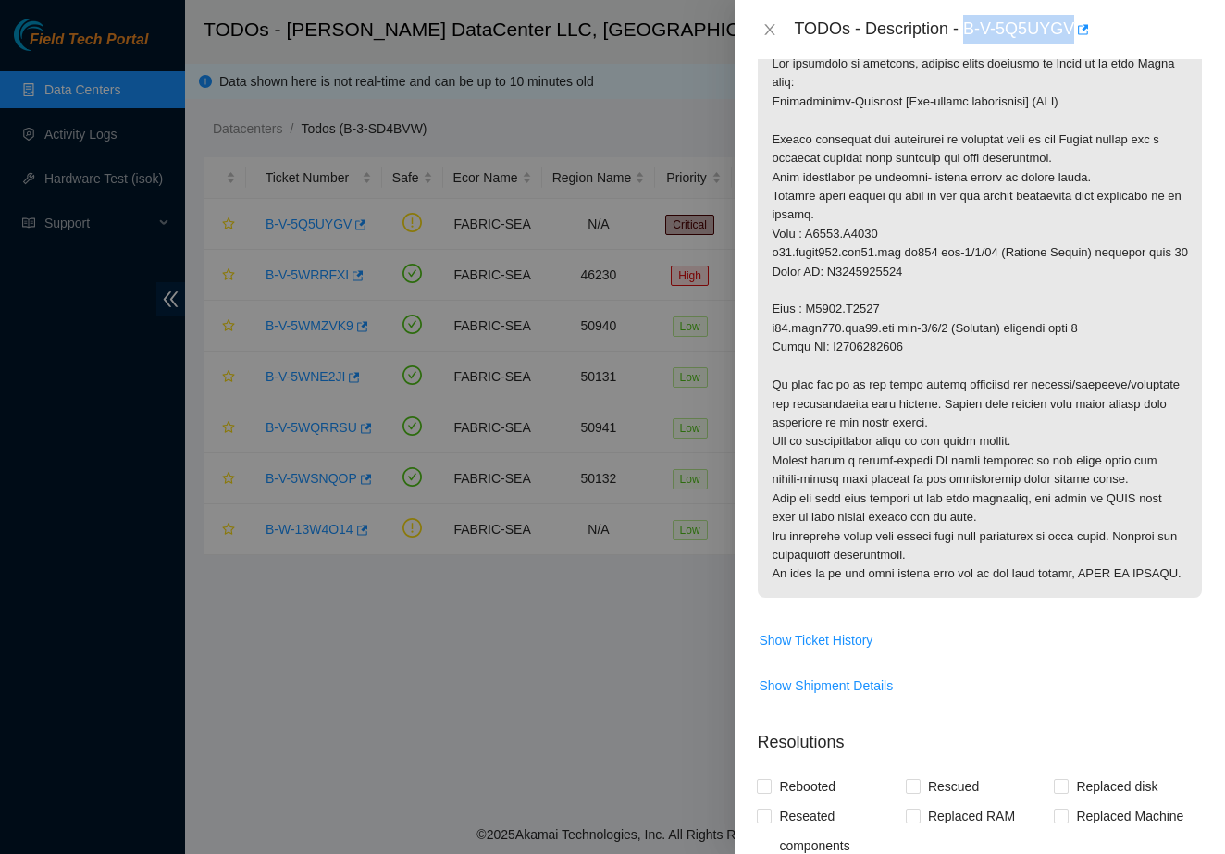
scroll to position [338, 0]
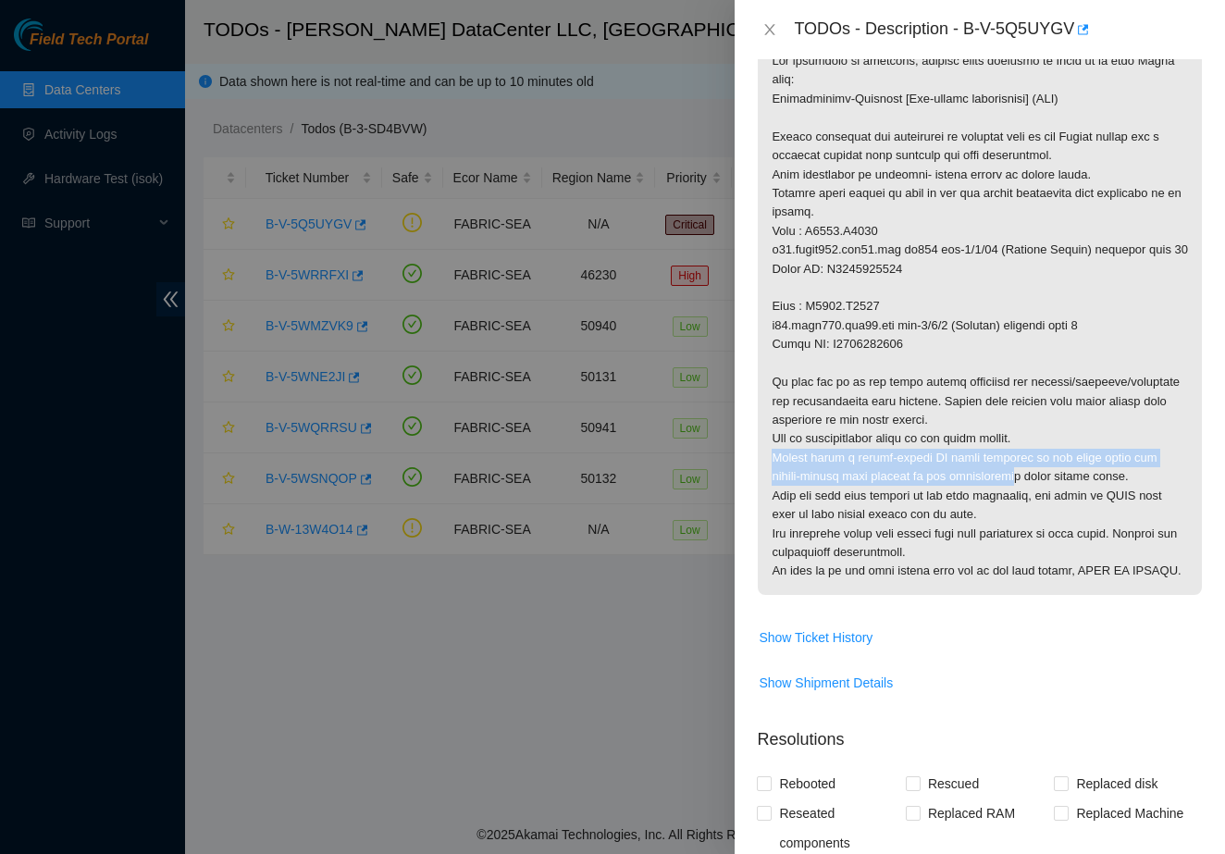
drag, startPoint x: 770, startPoint y: 470, endPoint x: 1031, endPoint y: 492, distance: 262.7
click at [1031, 492] on p at bounding box center [980, 316] width 444 height 557
click at [1076, 485] on p at bounding box center [980, 316] width 444 height 557
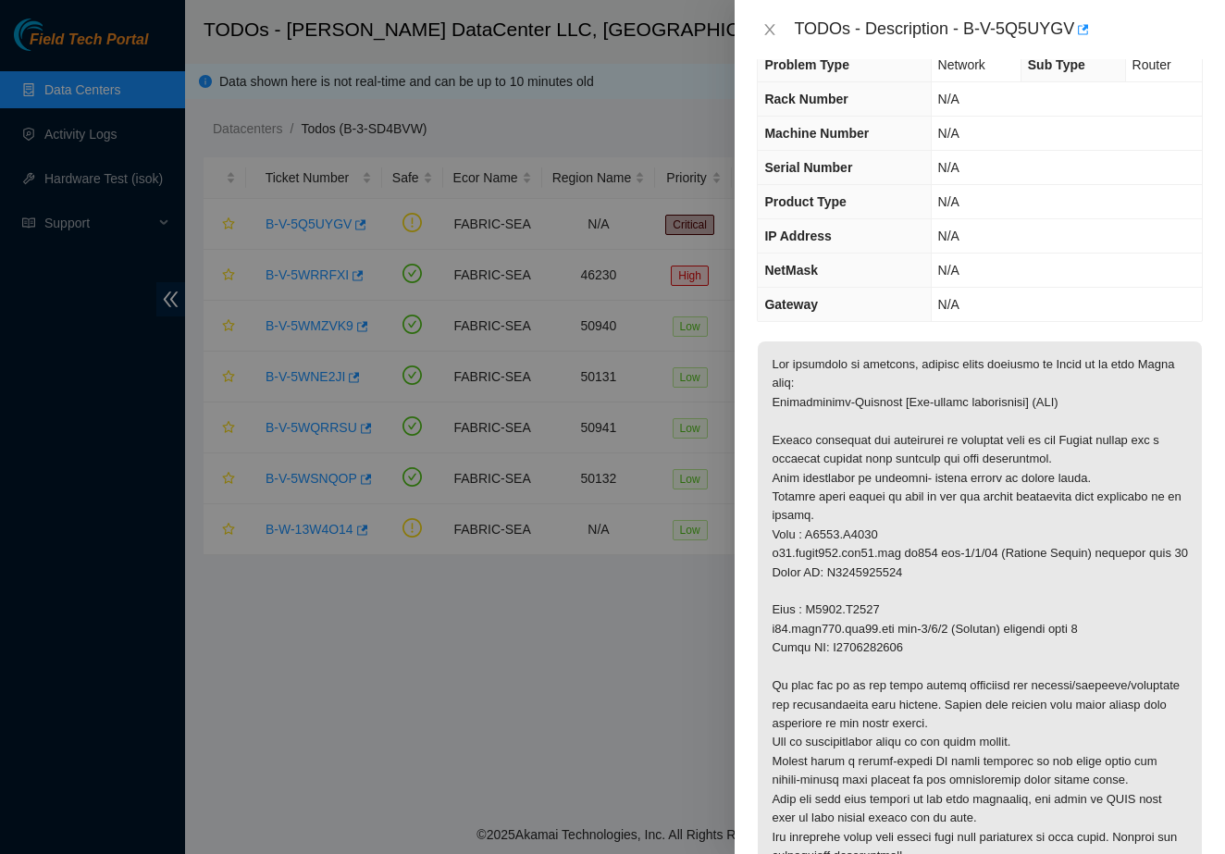
scroll to position [29, 0]
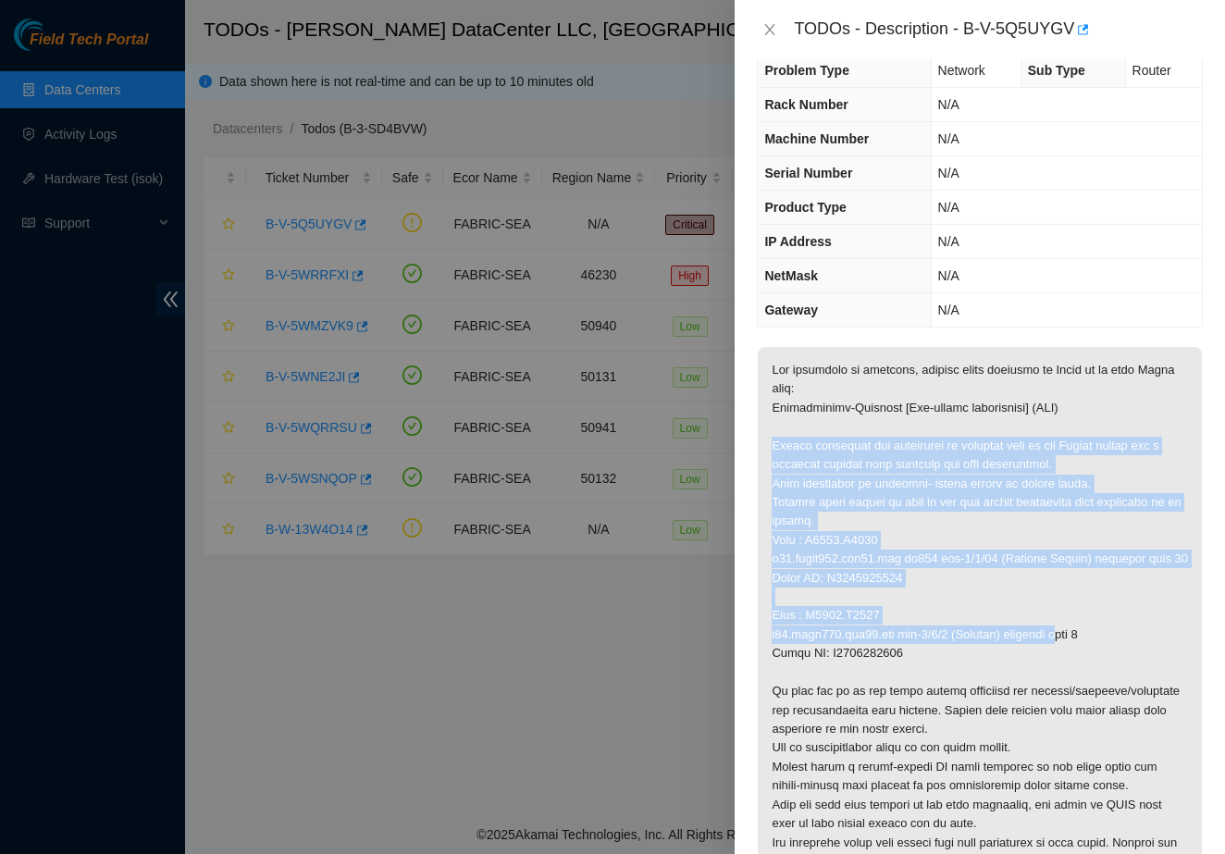
drag, startPoint x: 761, startPoint y: 443, endPoint x: 1065, endPoint y: 658, distance: 371.7
click at [1065, 658] on p at bounding box center [980, 625] width 444 height 557
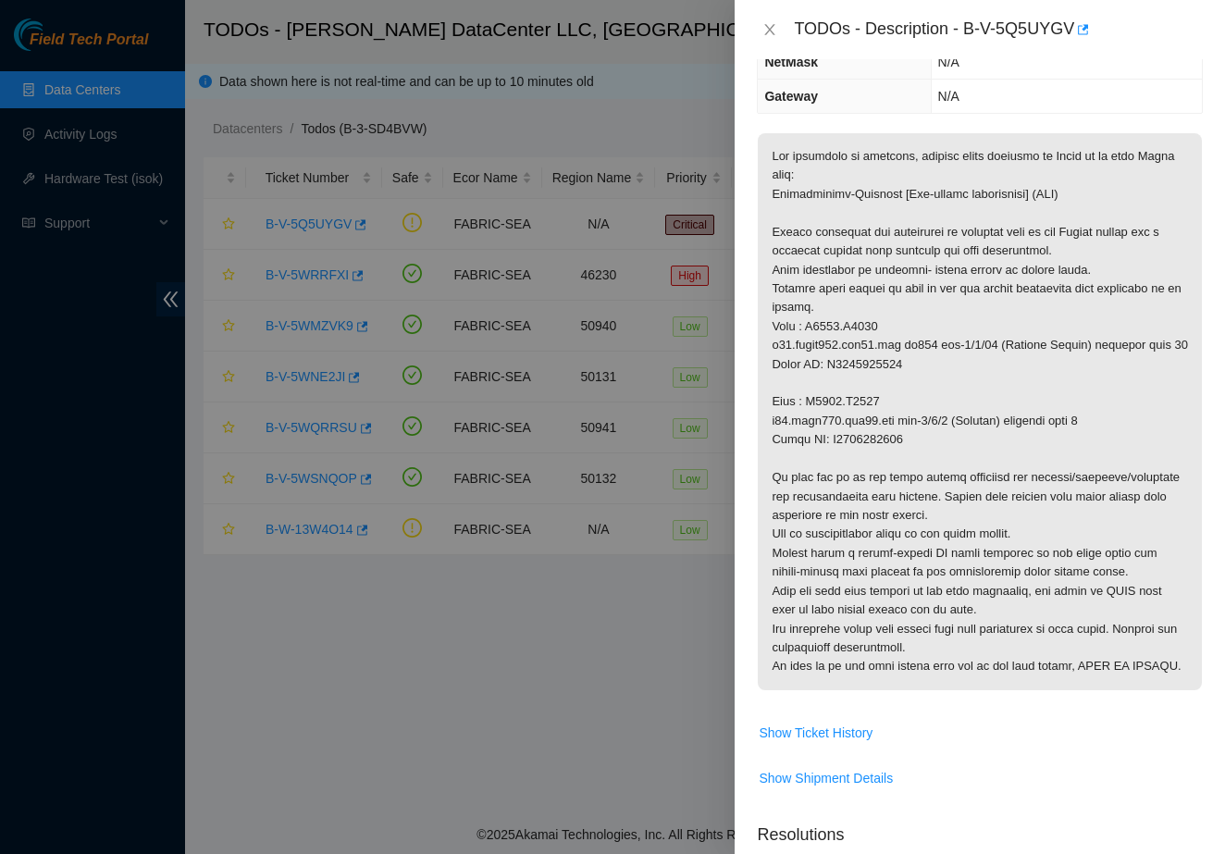
scroll to position [247, 0]
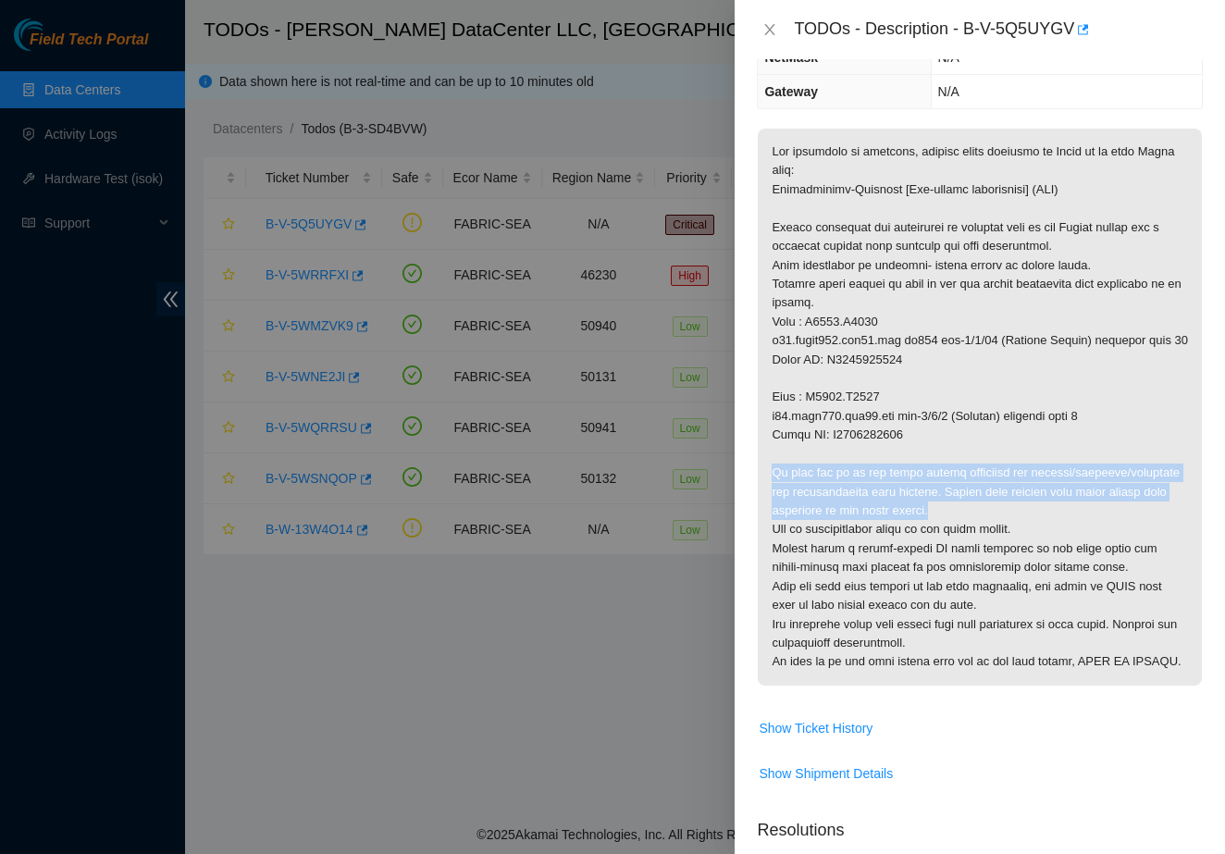
drag, startPoint x: 772, startPoint y: 485, endPoint x: 974, endPoint y: 518, distance: 205.3
click at [974, 518] on p at bounding box center [980, 407] width 444 height 557
drag, startPoint x: 769, startPoint y: 485, endPoint x: 990, endPoint y: 526, distance: 225.0
click at [990, 526] on p at bounding box center [980, 407] width 444 height 557
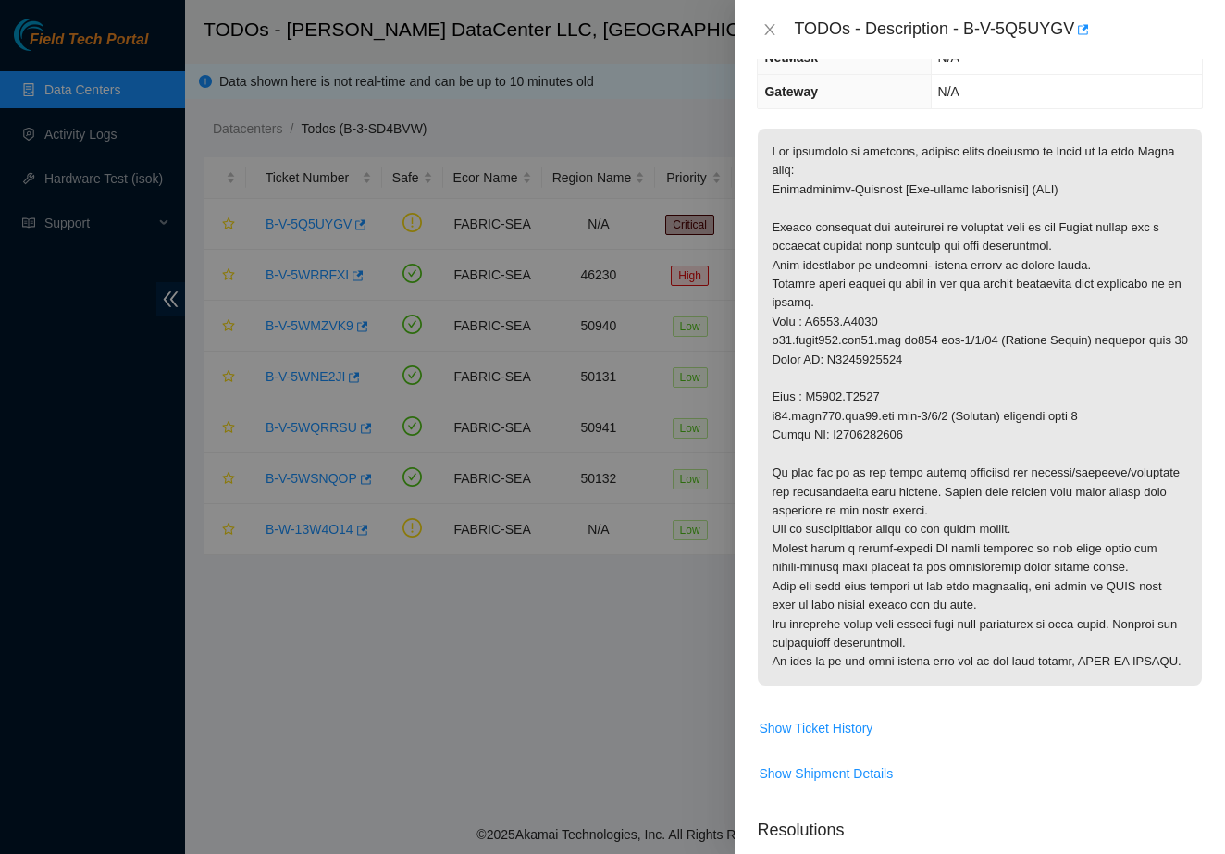
click at [988, 537] on p at bounding box center [980, 407] width 444 height 557
drag, startPoint x: 1069, startPoint y: 542, endPoint x: 759, endPoint y: 532, distance: 311.0
click at [759, 532] on p at bounding box center [980, 407] width 444 height 557
click at [768, 481] on p at bounding box center [980, 407] width 444 height 557
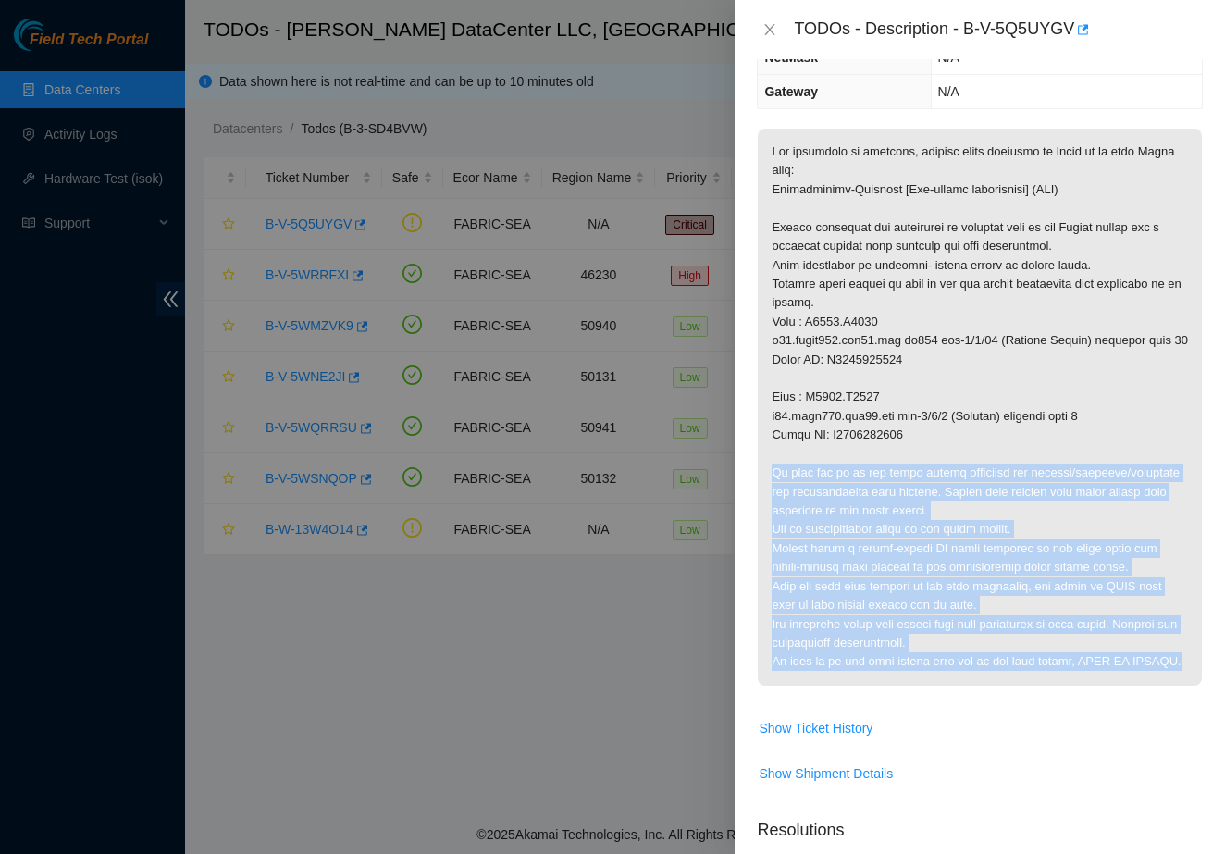
copy p "We will set up at the spine router interface for scoping/cleaning/reseating and…"
drag, startPoint x: 768, startPoint y: 481, endPoint x: 962, endPoint y: 686, distance: 282.7
click at [962, 685] on p at bounding box center [980, 407] width 444 height 557
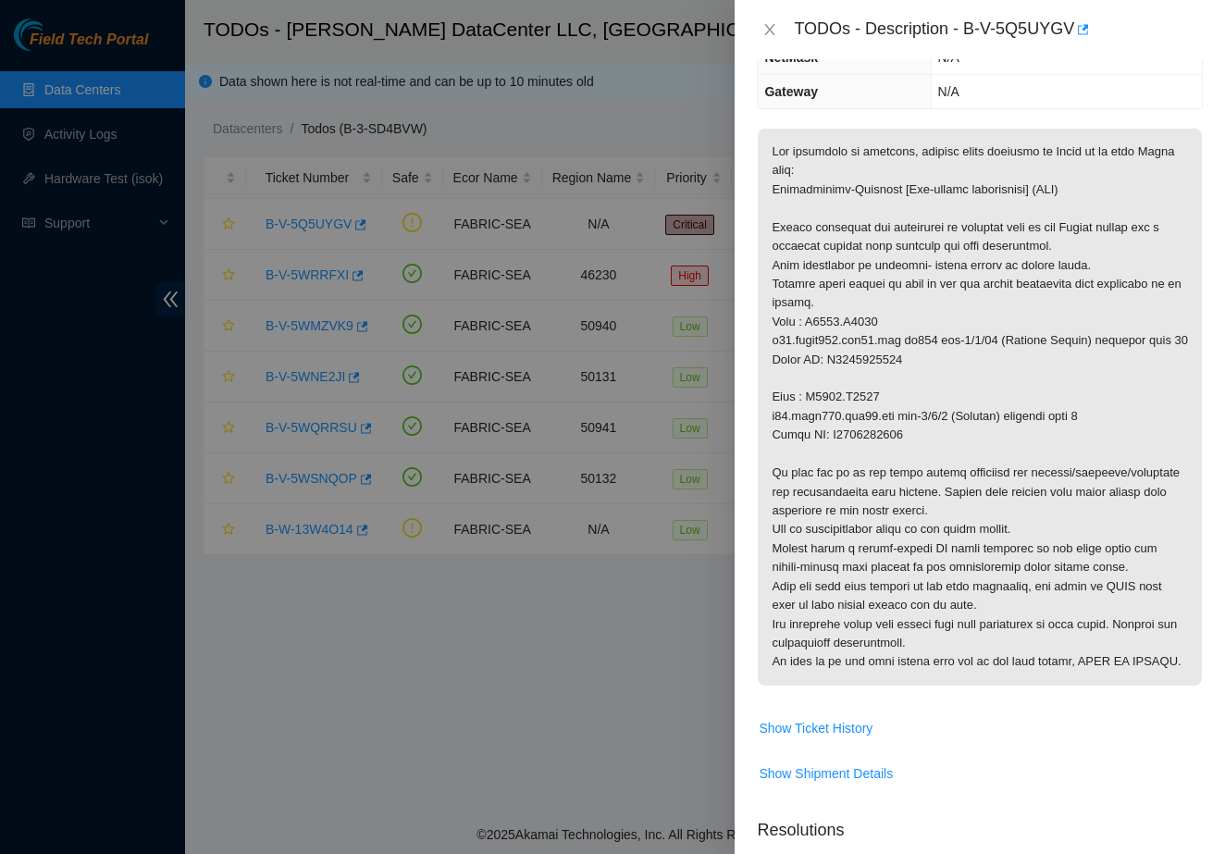
click at [973, 386] on p at bounding box center [980, 407] width 444 height 557
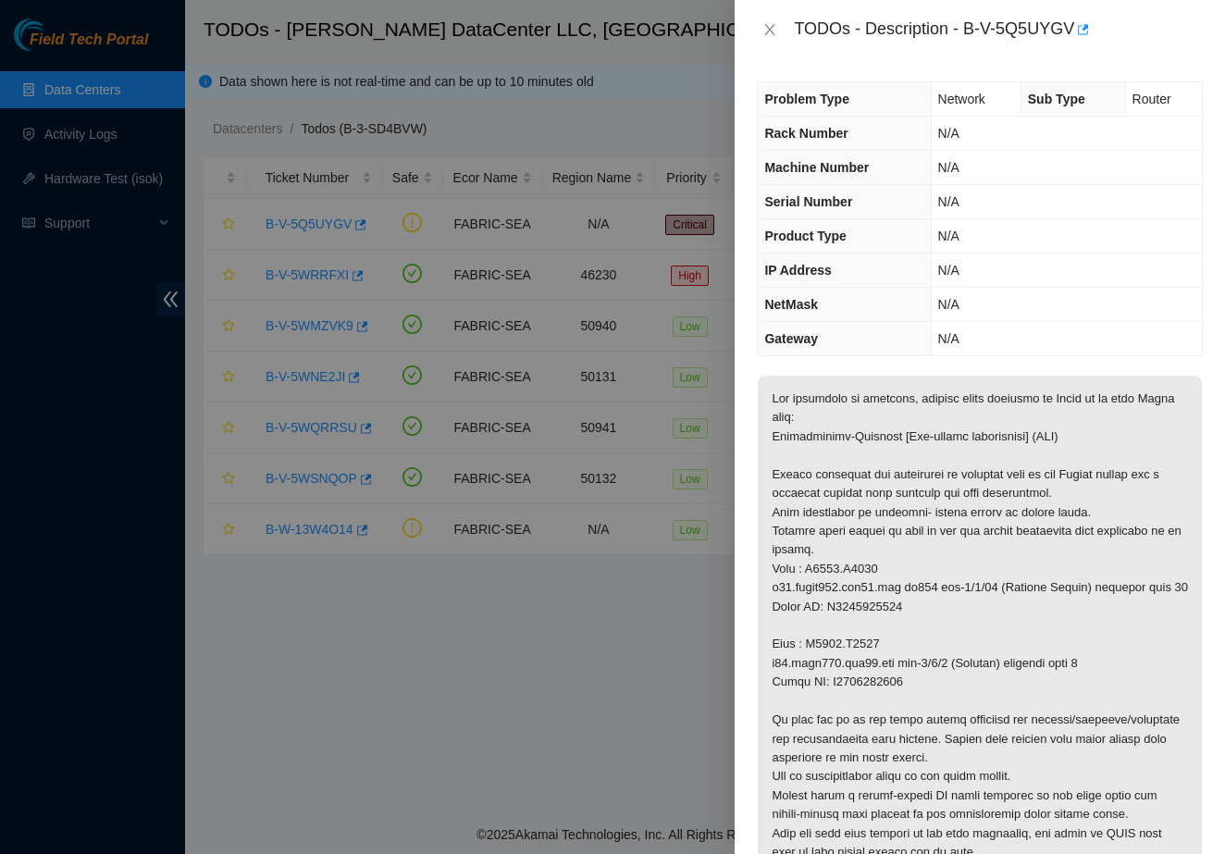
scroll to position [0, 0]
drag, startPoint x: 967, startPoint y: 26, endPoint x: 1077, endPoint y: 34, distance: 110.4
click at [1077, 34] on div "TODOs - Description - B-V-5Q5UYGV" at bounding box center [998, 30] width 409 height 30
copy div "B-V-5Q5UYGV"
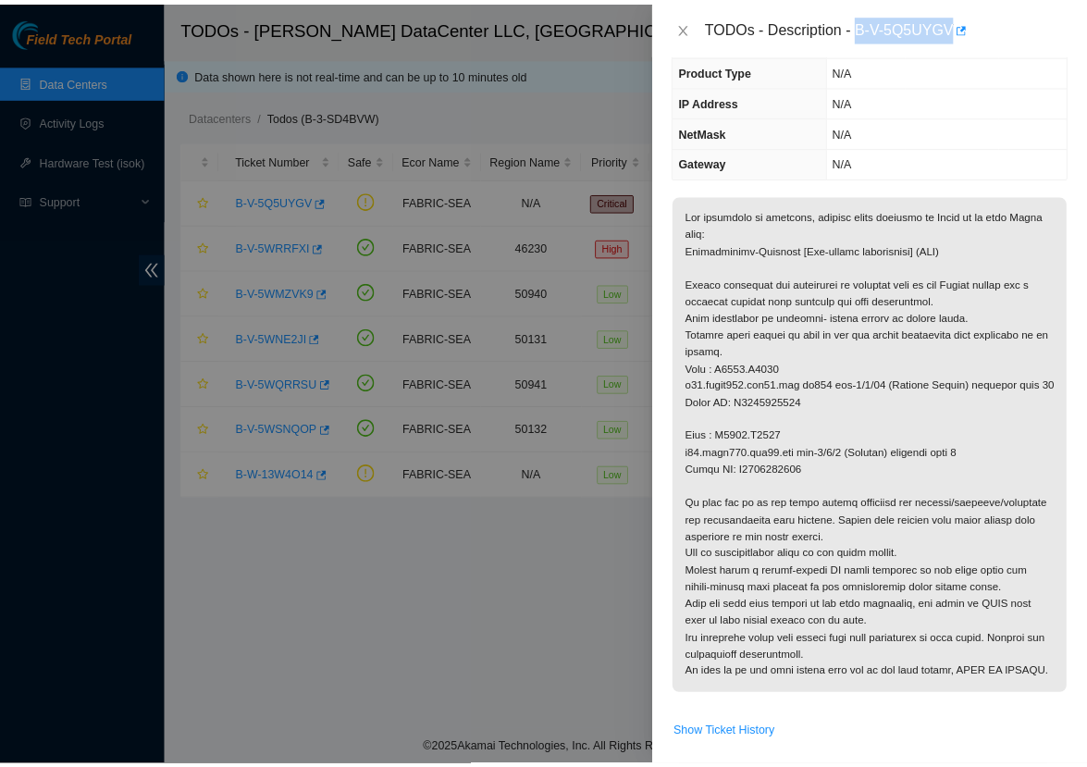
scroll to position [161, 0]
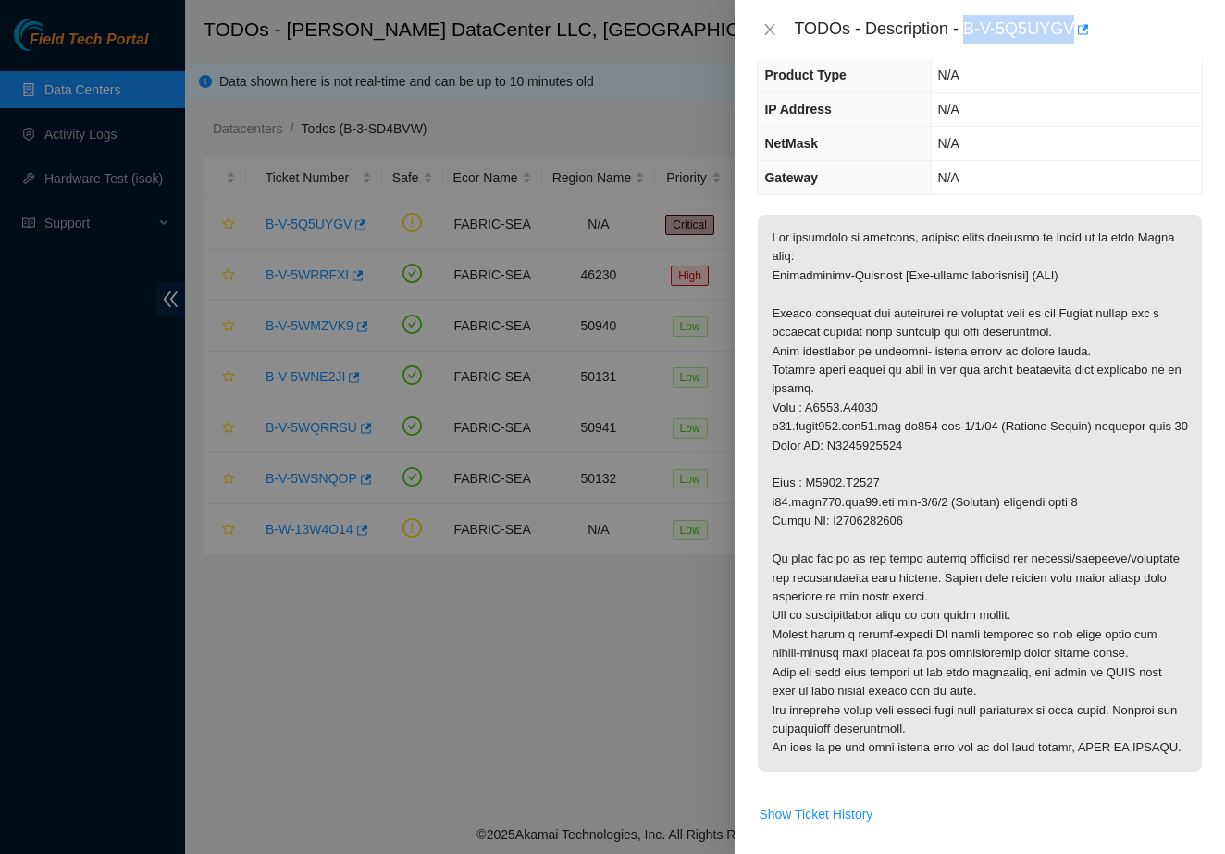
click at [127, 0] on div at bounding box center [612, 427] width 1225 height 854
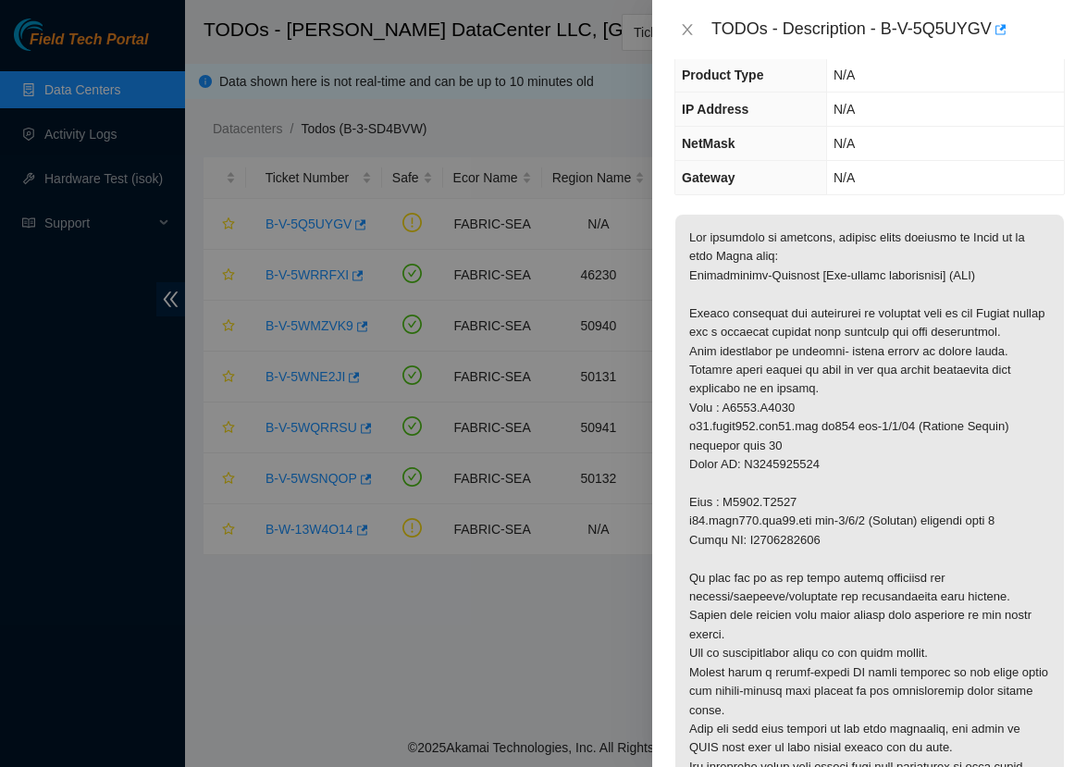
click at [85, 133] on div at bounding box center [543, 383] width 1087 height 767
click at [687, 35] on icon "close" at bounding box center [687, 29] width 15 height 15
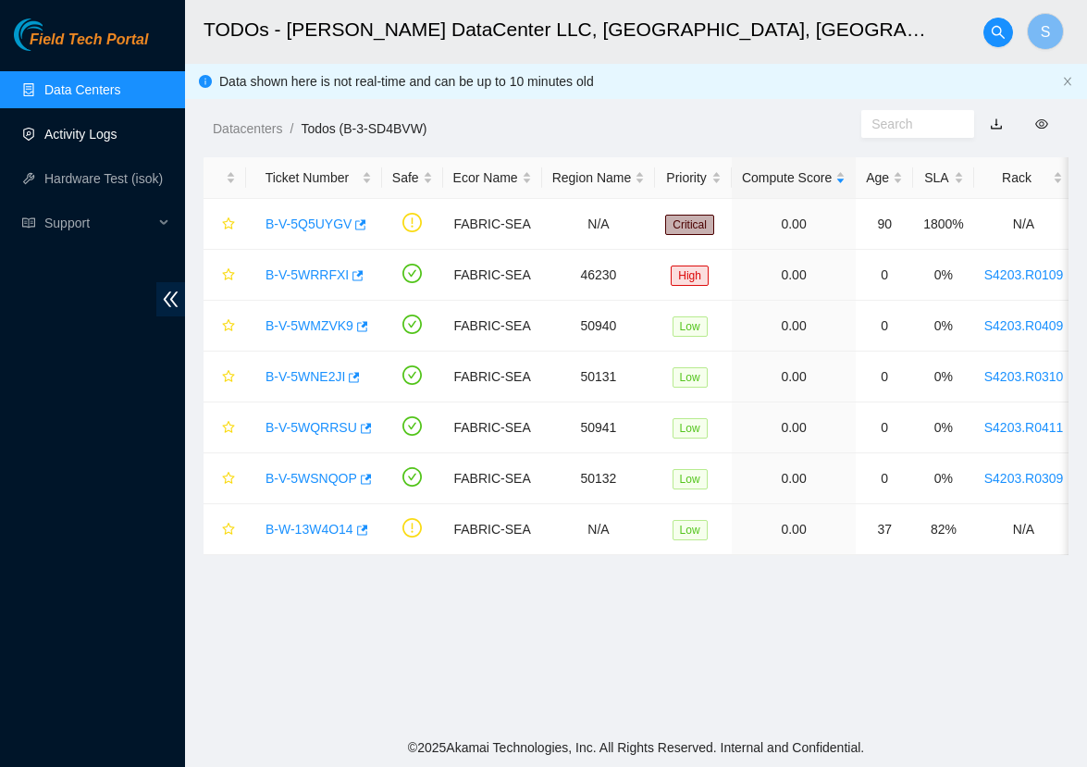
click at [98, 142] on link "Activity Logs" at bounding box center [80, 134] width 73 height 15
